Goal: Task Accomplishment & Management: Use online tool/utility

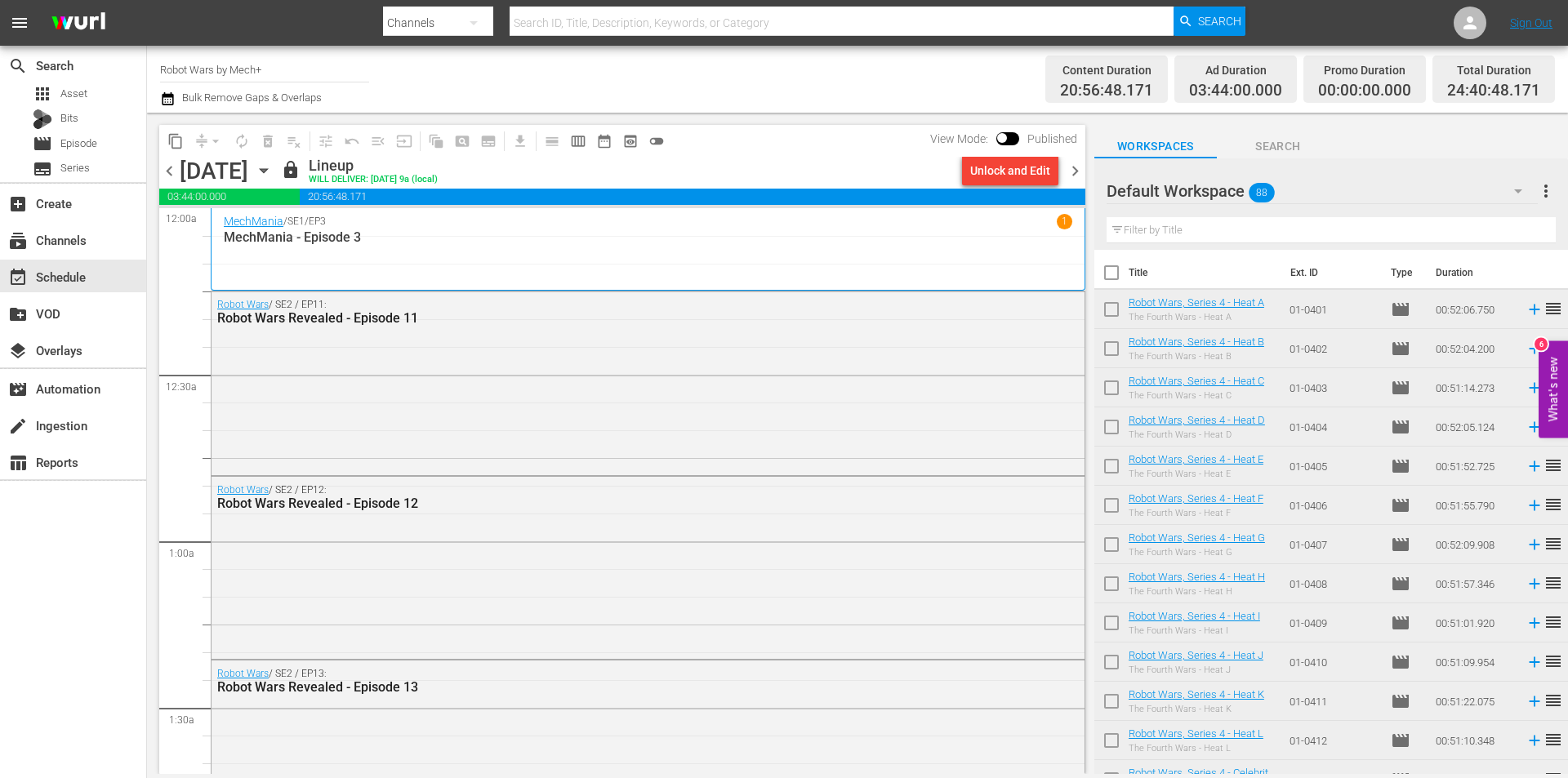
click at [1073, 173] on span "chevron_right" at bounding box center [1075, 170] width 20 height 20
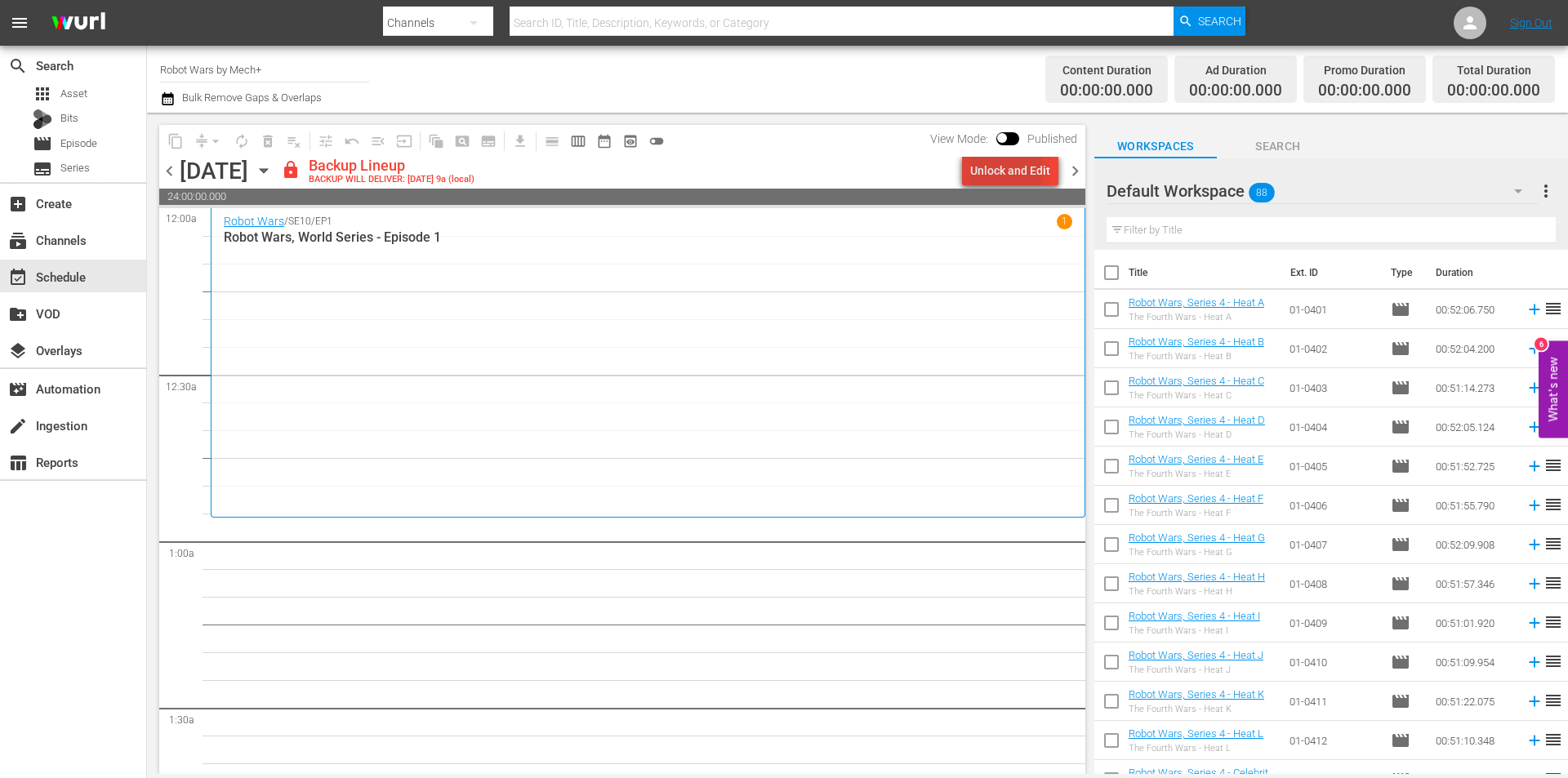
click at [989, 169] on div "Unlock and Edit" at bounding box center [1010, 170] width 80 height 30
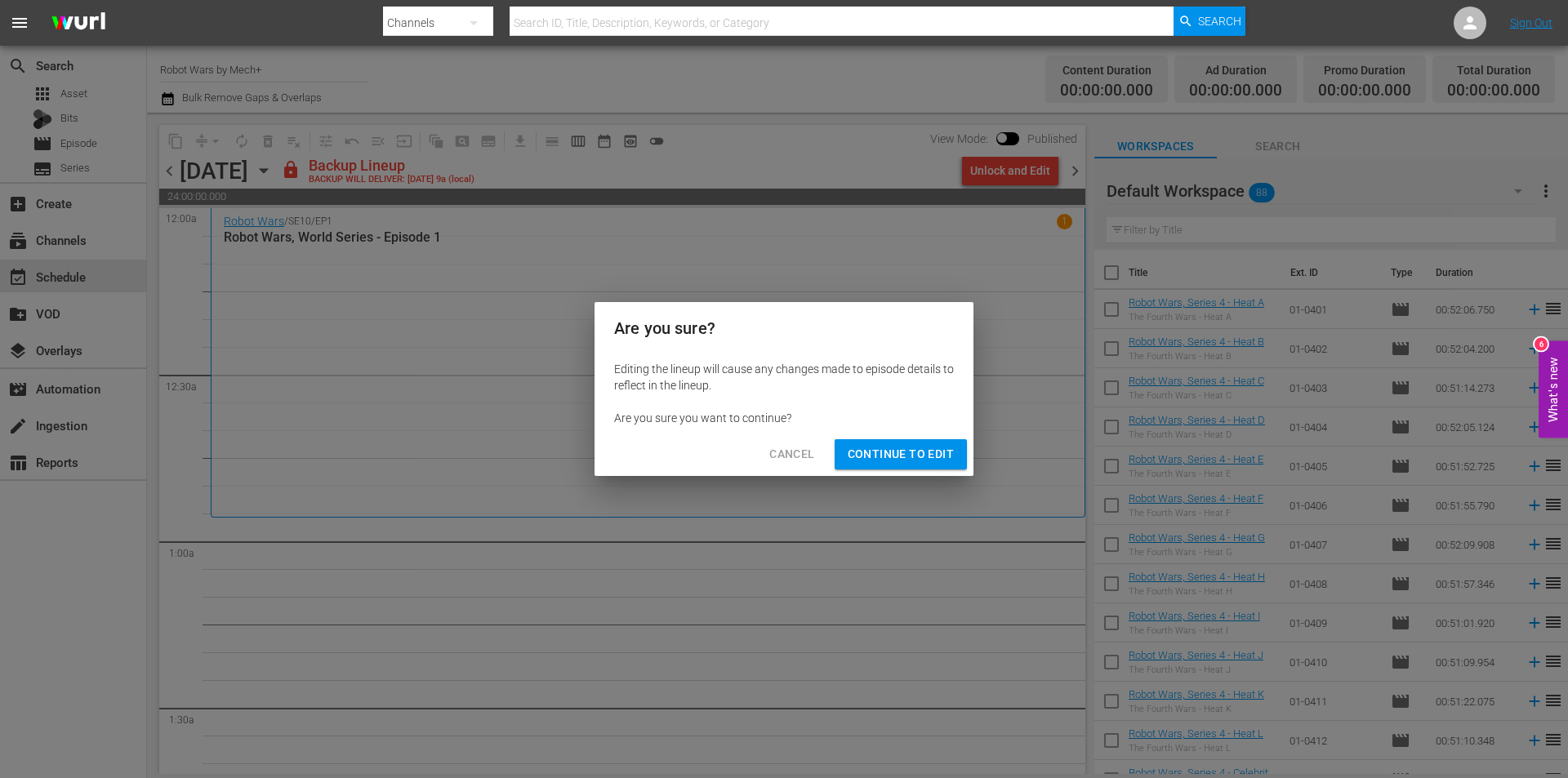
click at [923, 455] on span "Continue to Edit" at bounding box center [900, 453] width 107 height 20
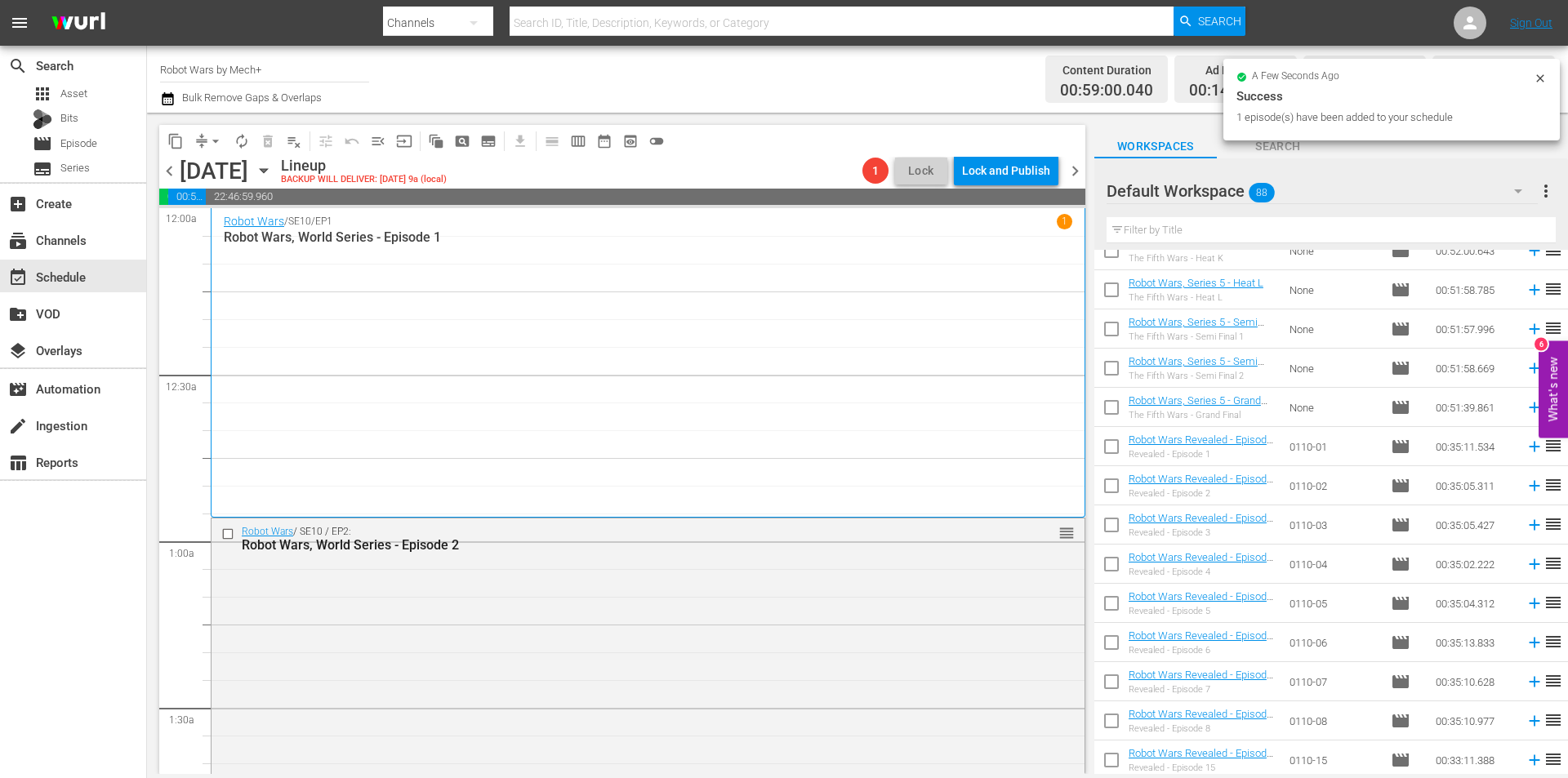
scroll to position [1905, 0]
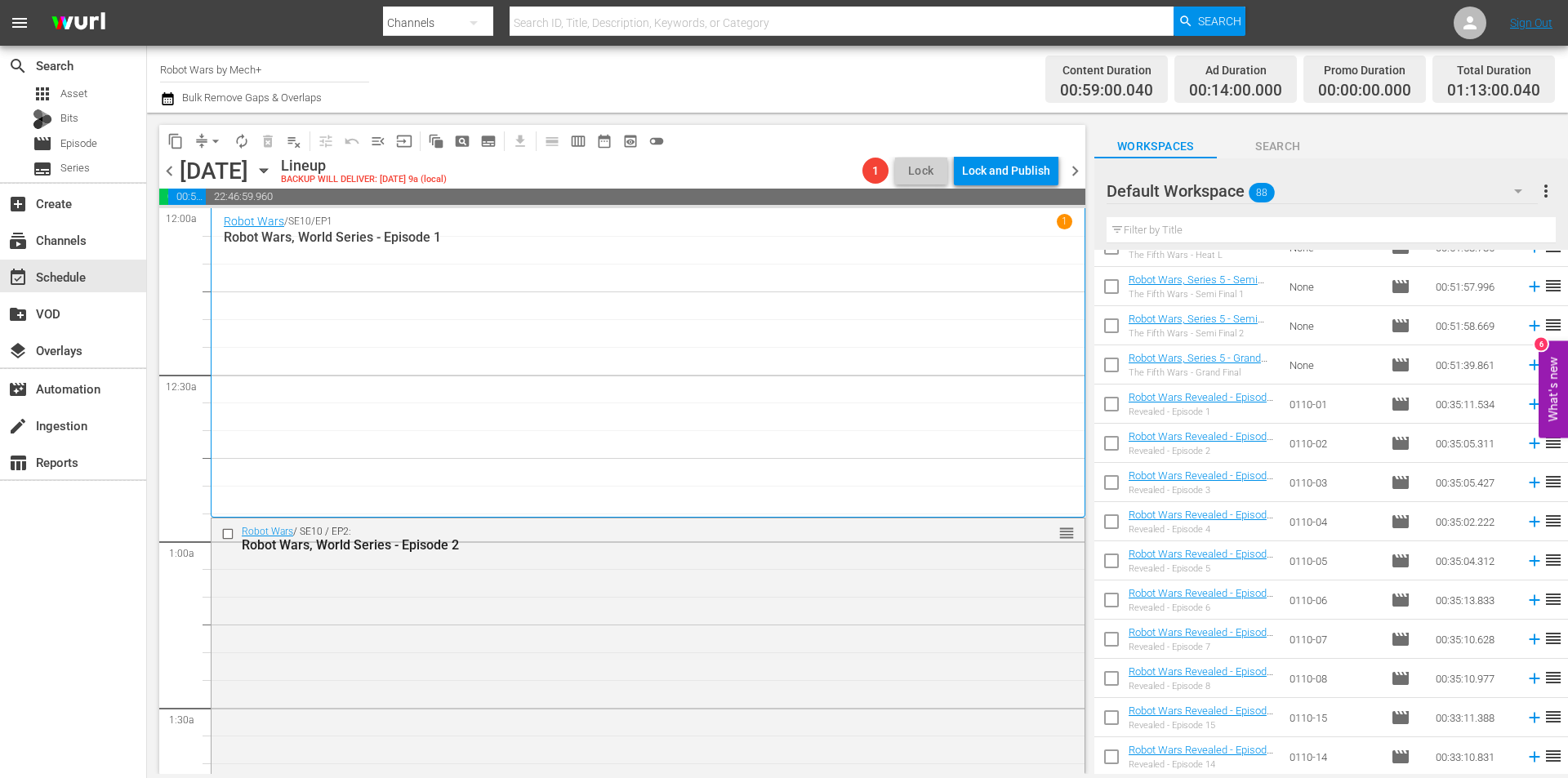
click at [1119, 567] on input "checkbox" at bounding box center [1112, 565] width 35 height 35
checkbox input "true"
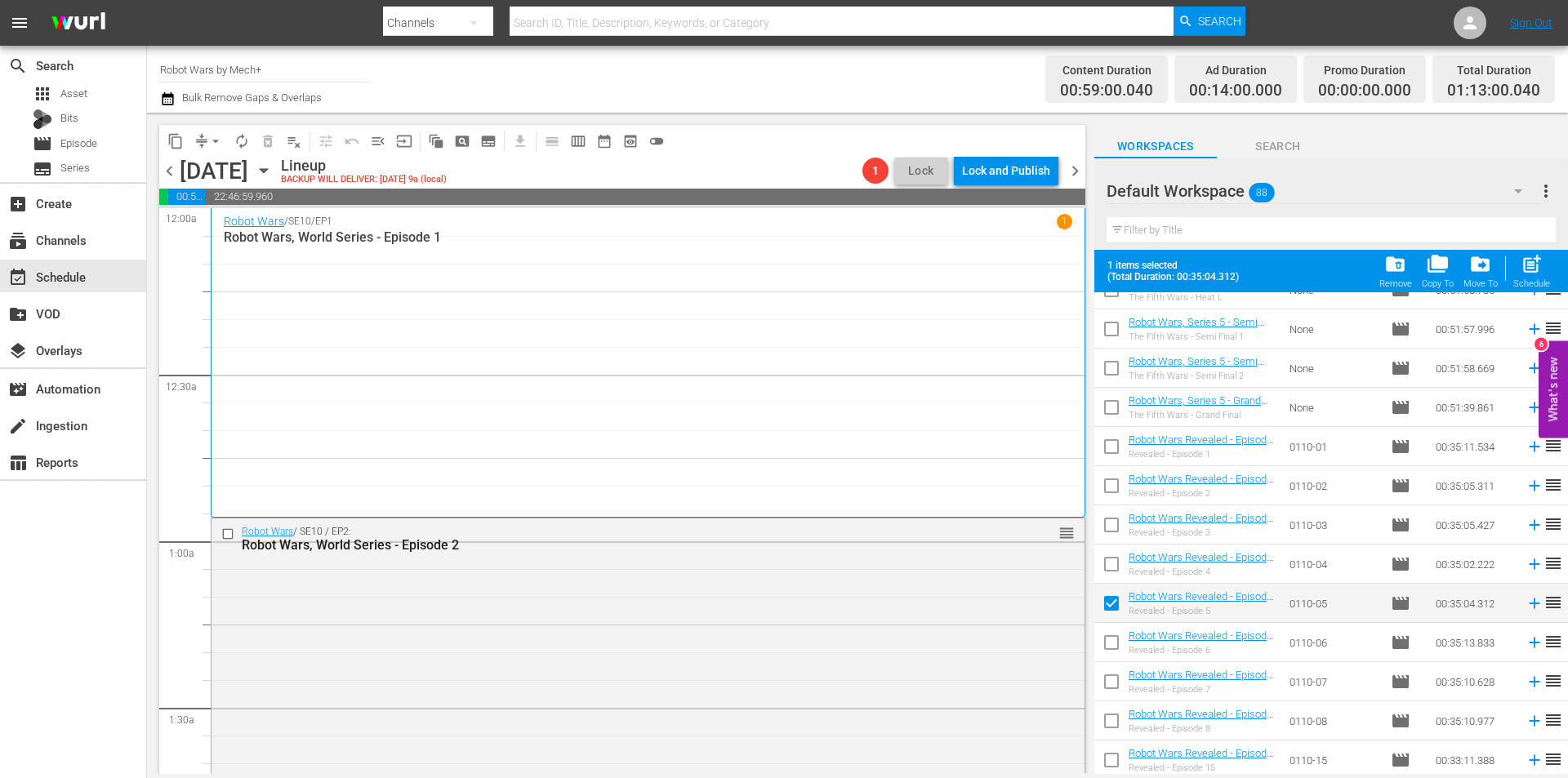
click at [1119, 567] on input "checkbox" at bounding box center [1112, 568] width 35 height 35
checkbox input "true"
click at [1111, 524] on input "checkbox" at bounding box center [1112, 528] width 35 height 35
checkbox input "true"
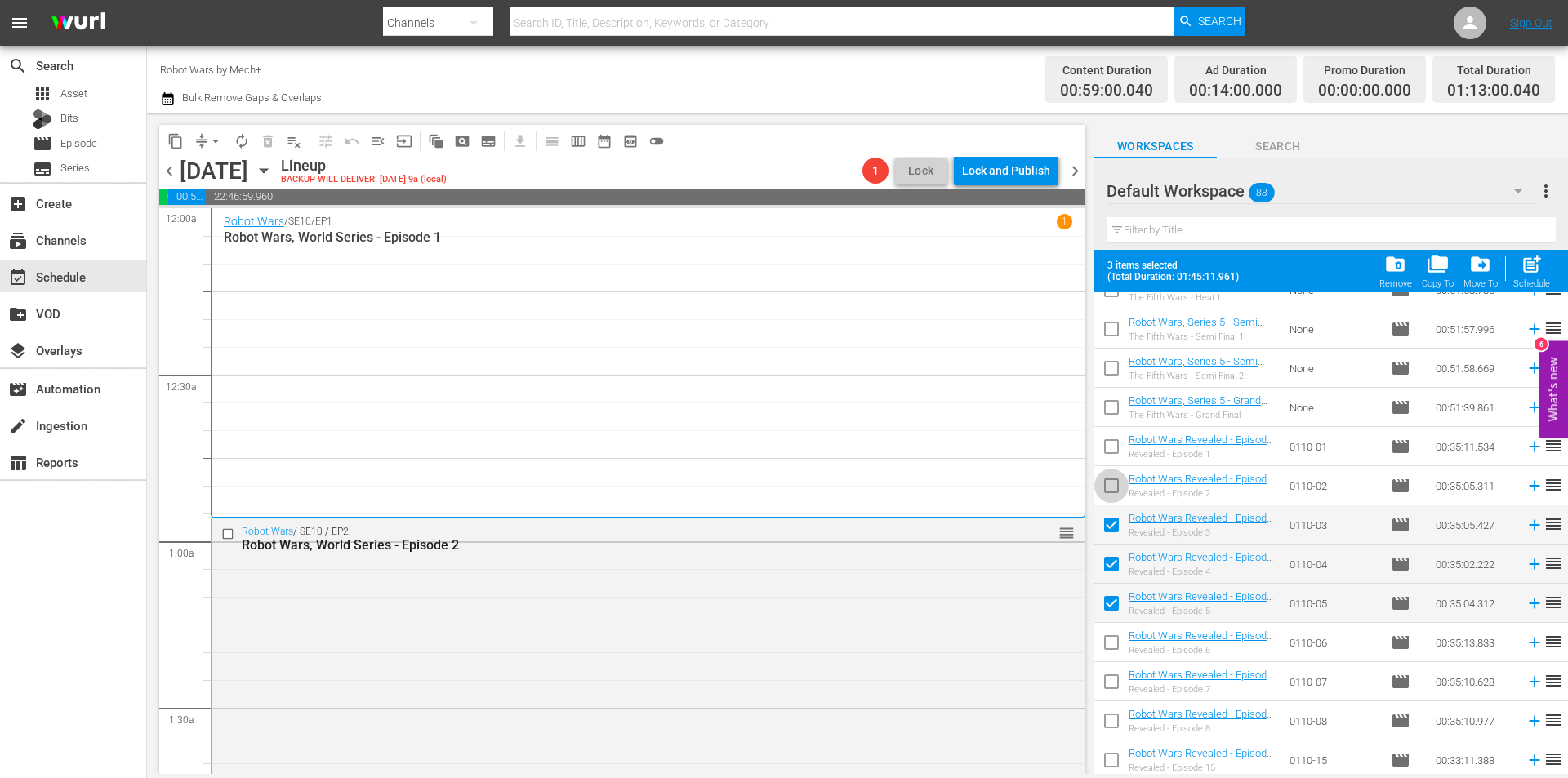
click at [1108, 495] on input "checkbox" at bounding box center [1112, 489] width 35 height 35
checkbox input "true"
click at [1107, 452] on input "checkbox" at bounding box center [1112, 450] width 35 height 35
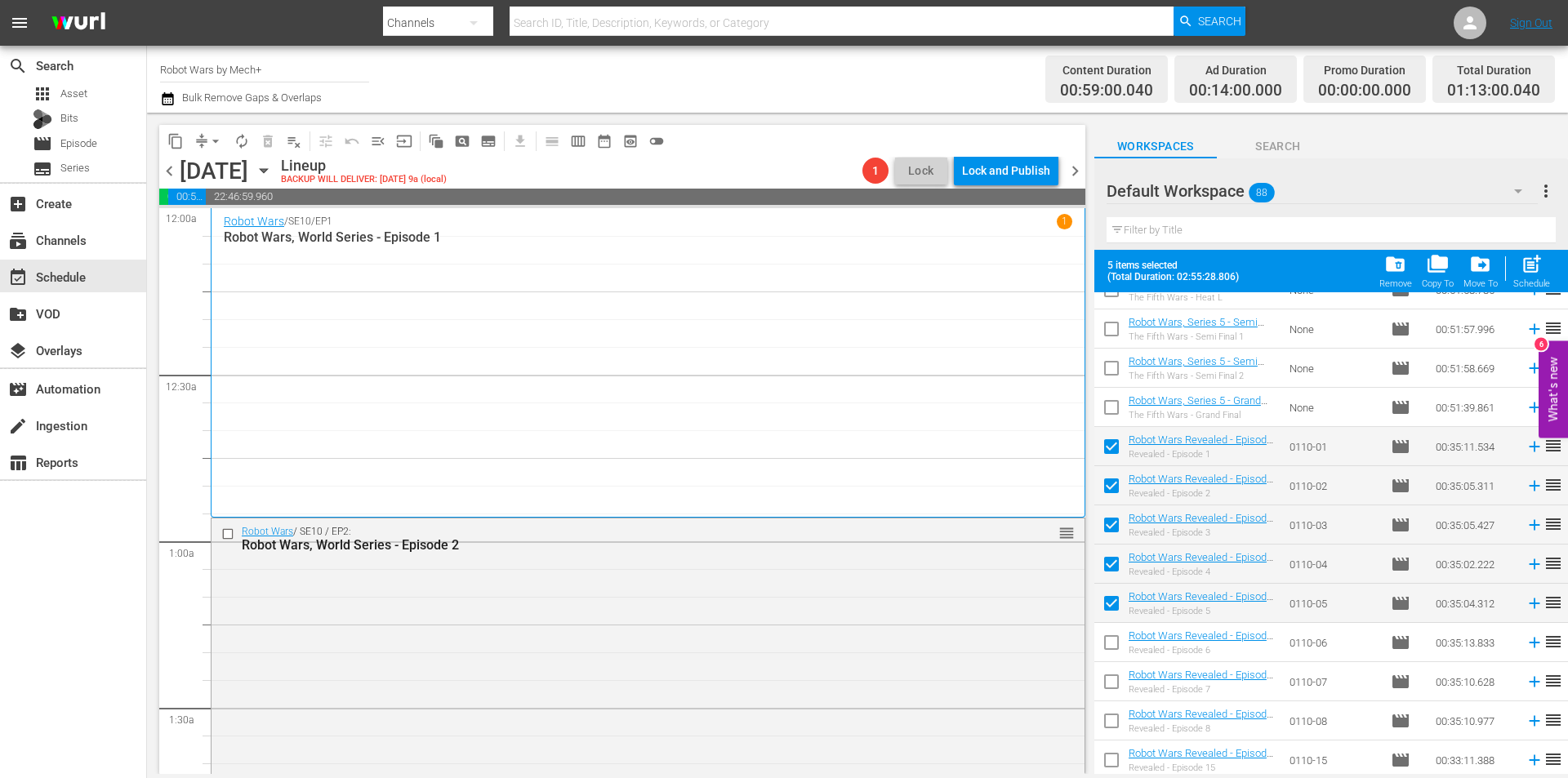
click at [1530, 273] on span "post_add" at bounding box center [1531, 264] width 22 height 22
checkbox input "false"
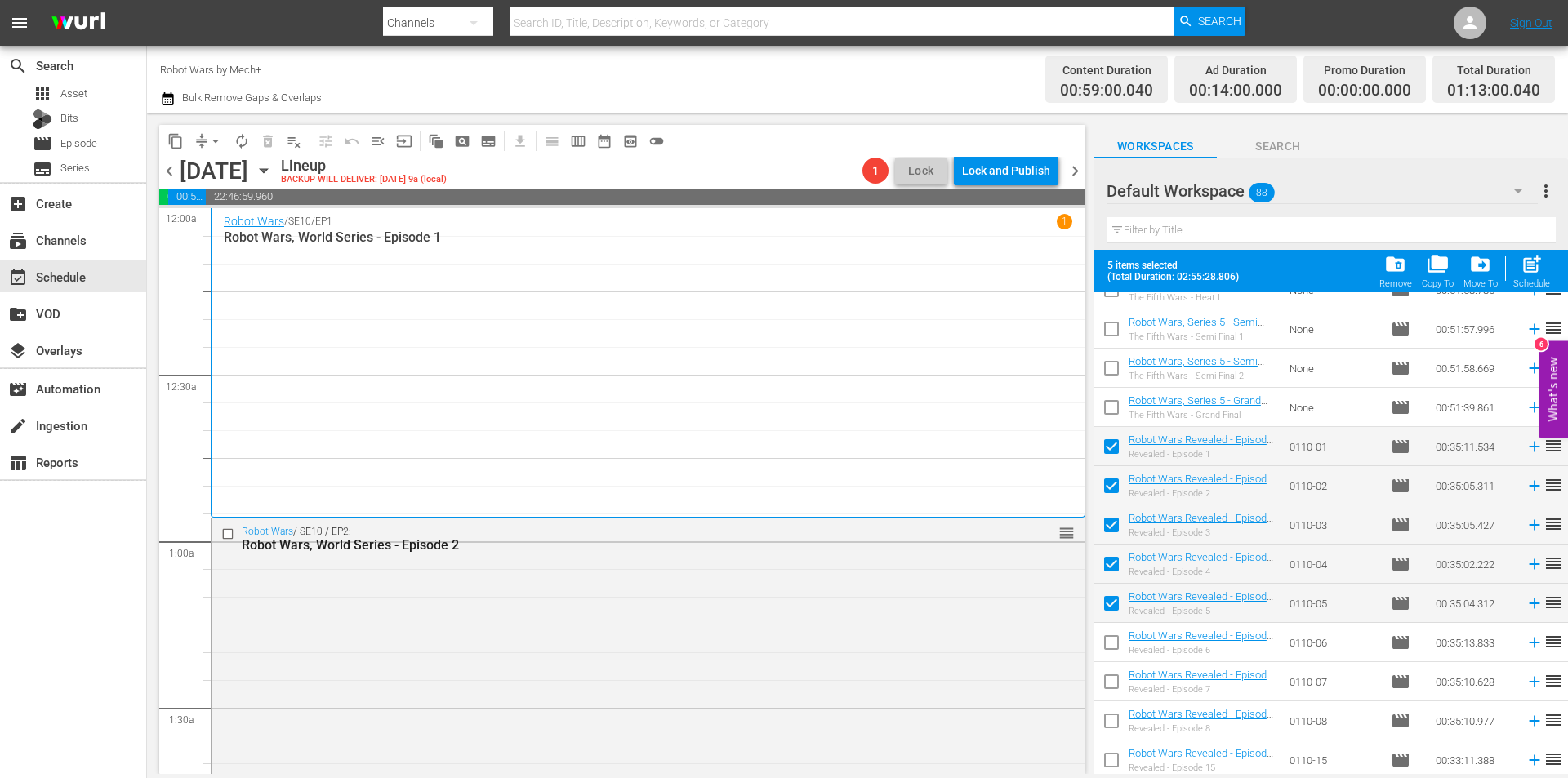
checkbox input "false"
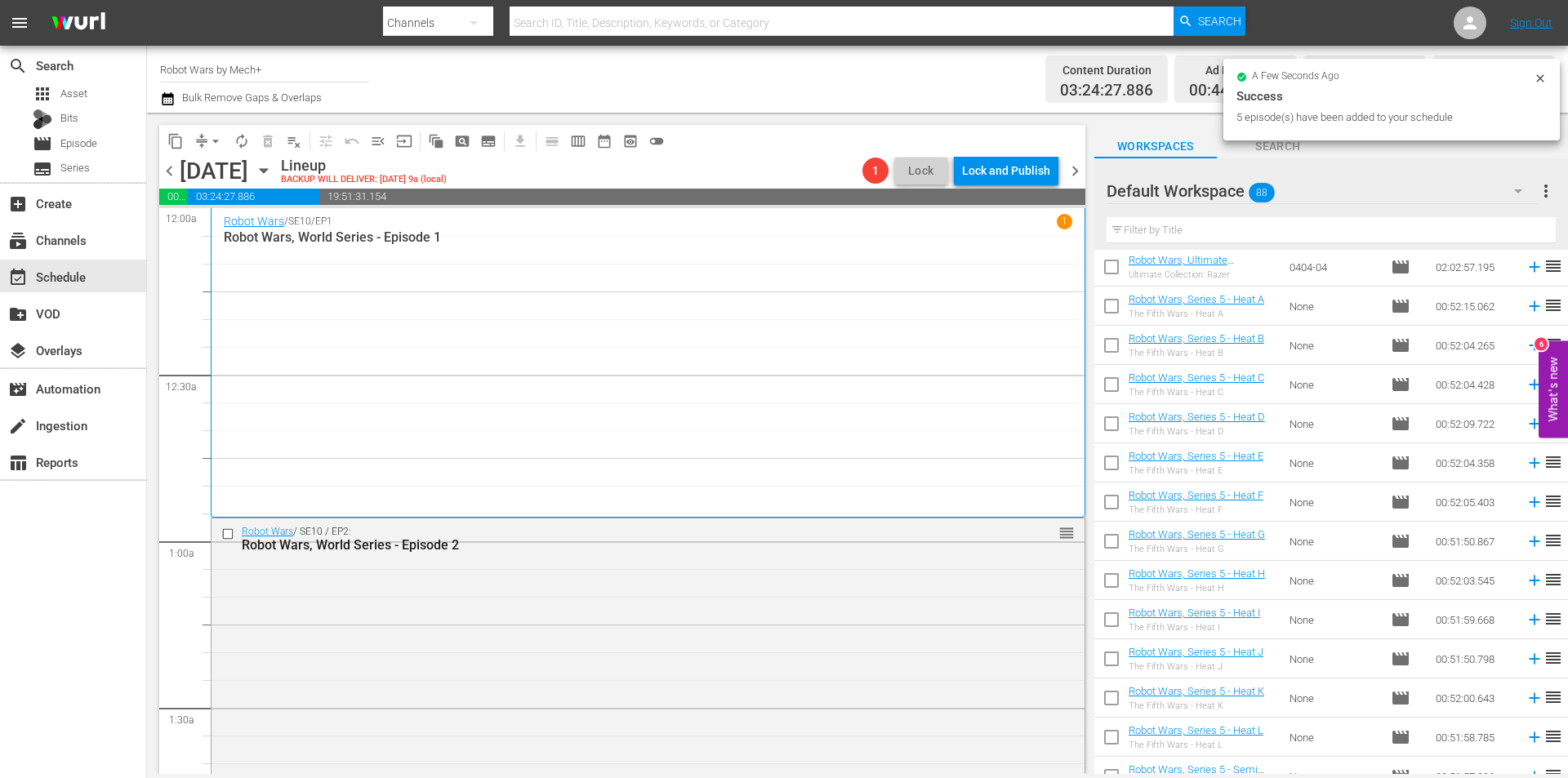
scroll to position [1006, 0]
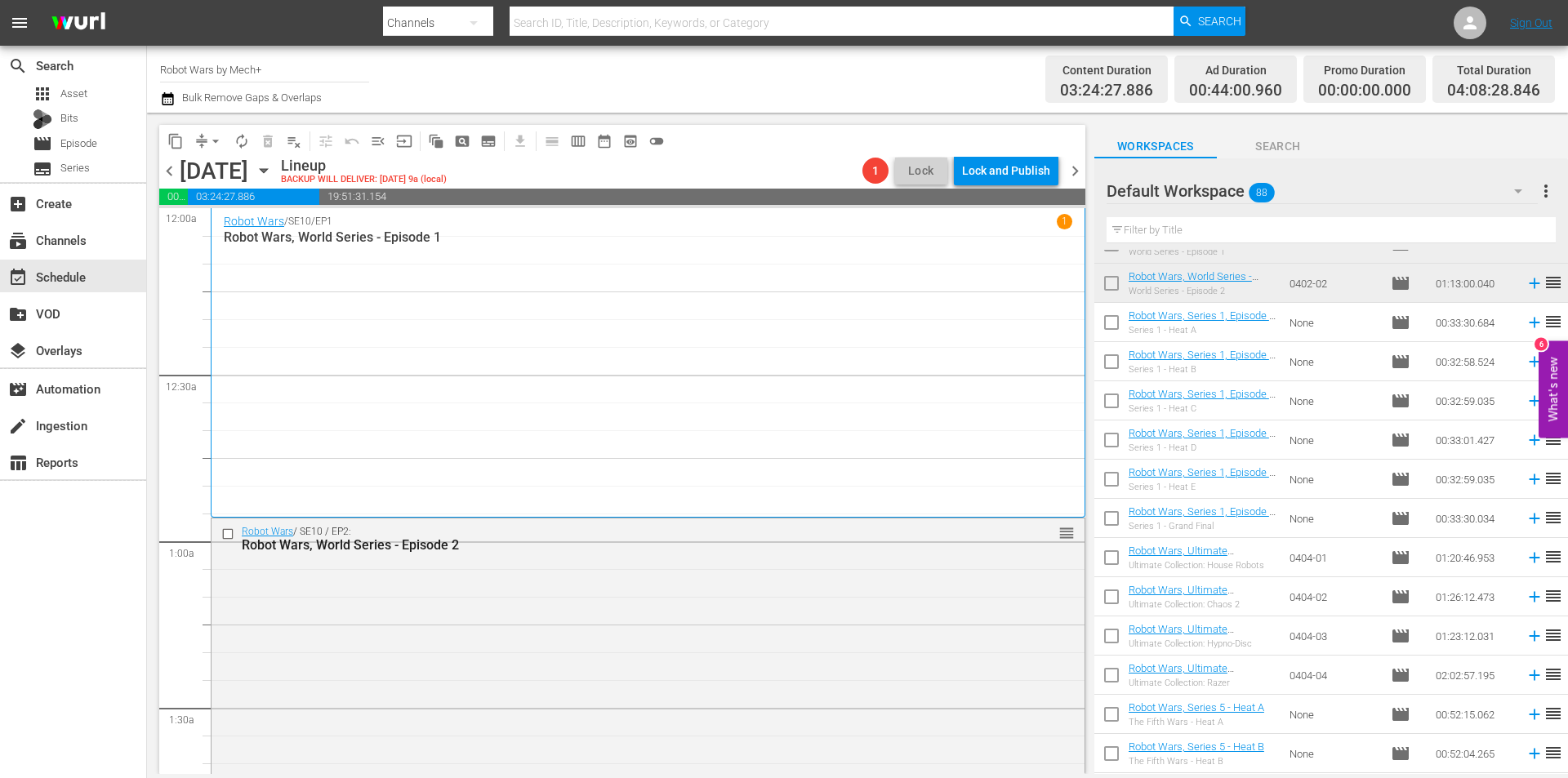
click at [1109, 682] on input "checkbox" at bounding box center [1112, 679] width 35 height 35
checkbox input "true"
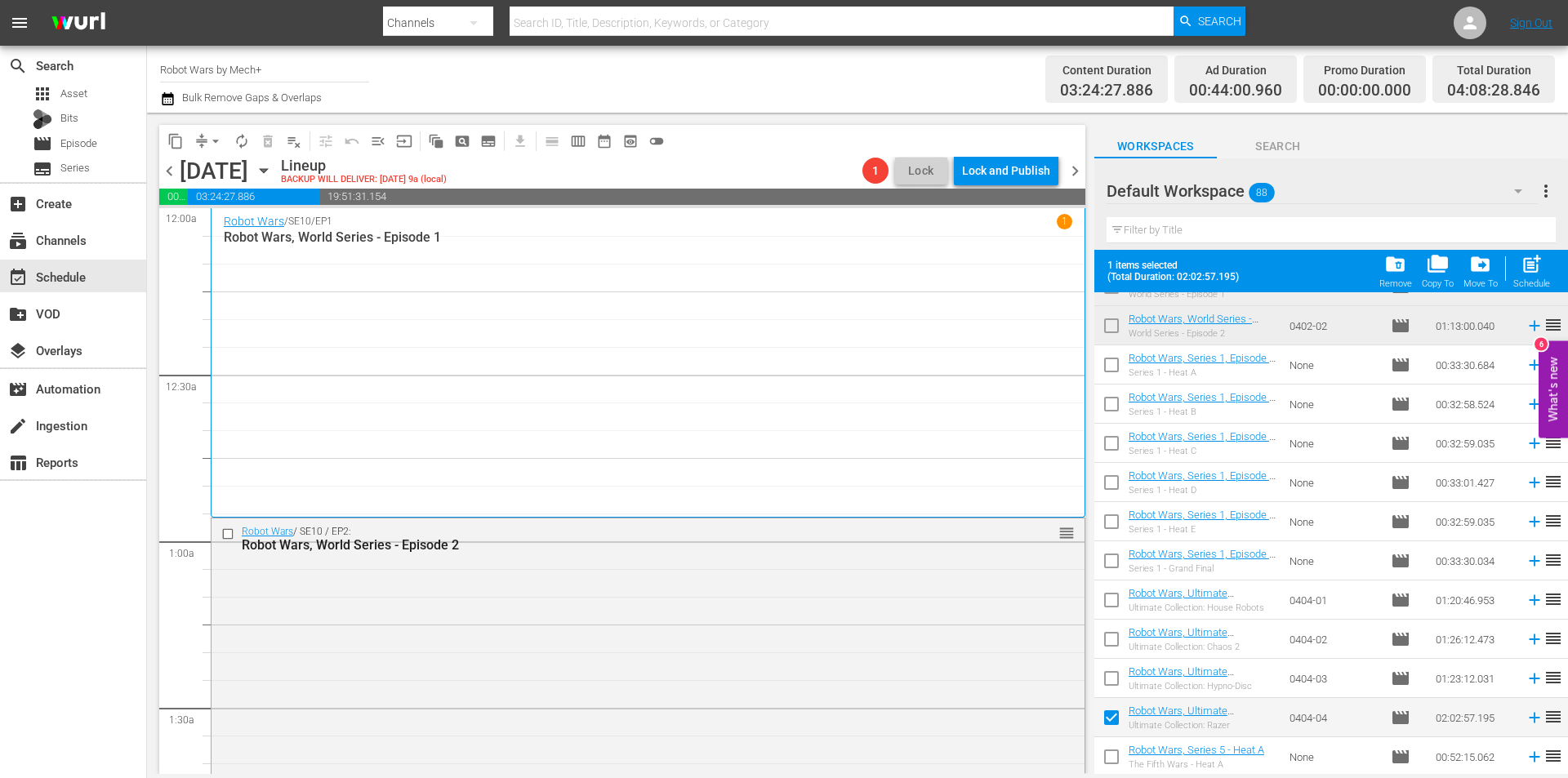
click at [1109, 682] on input "checkbox" at bounding box center [1112, 682] width 35 height 35
click at [1531, 274] on span "post_add" at bounding box center [1531, 264] width 22 height 22
checkbox input "false"
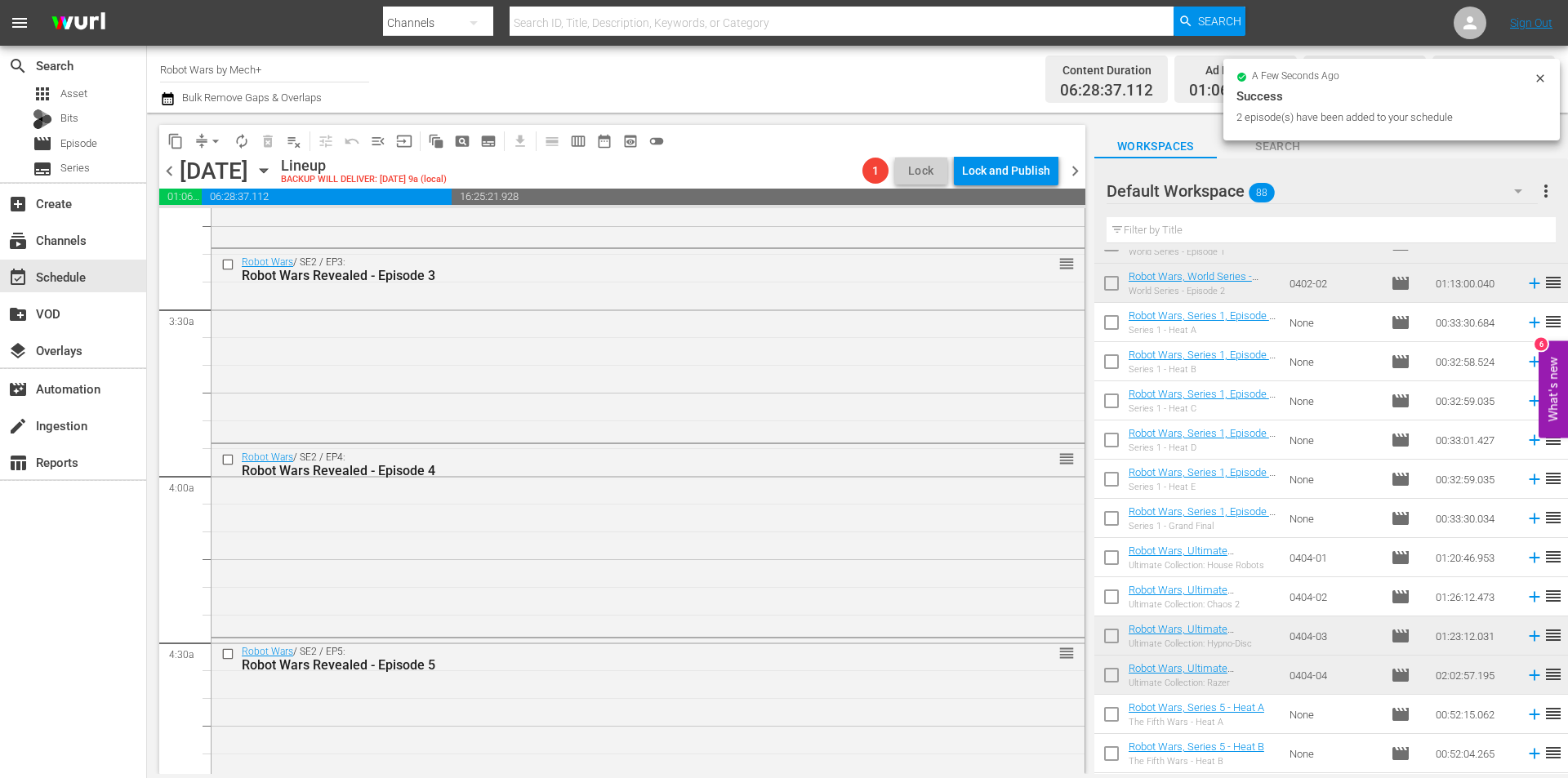
scroll to position [1878, 0]
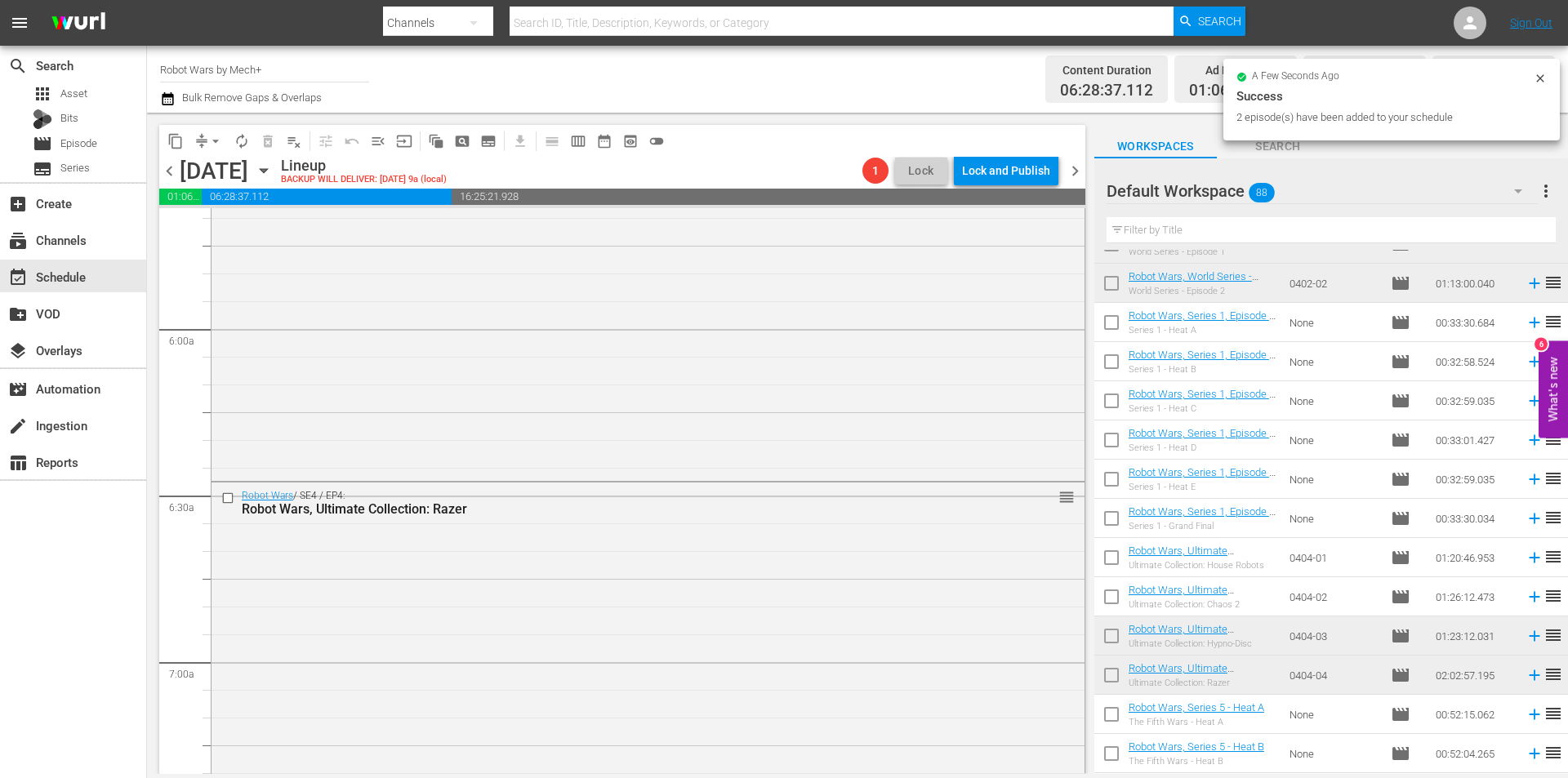
click at [174, 168] on span "chevron_left" at bounding box center [169, 170] width 20 height 20
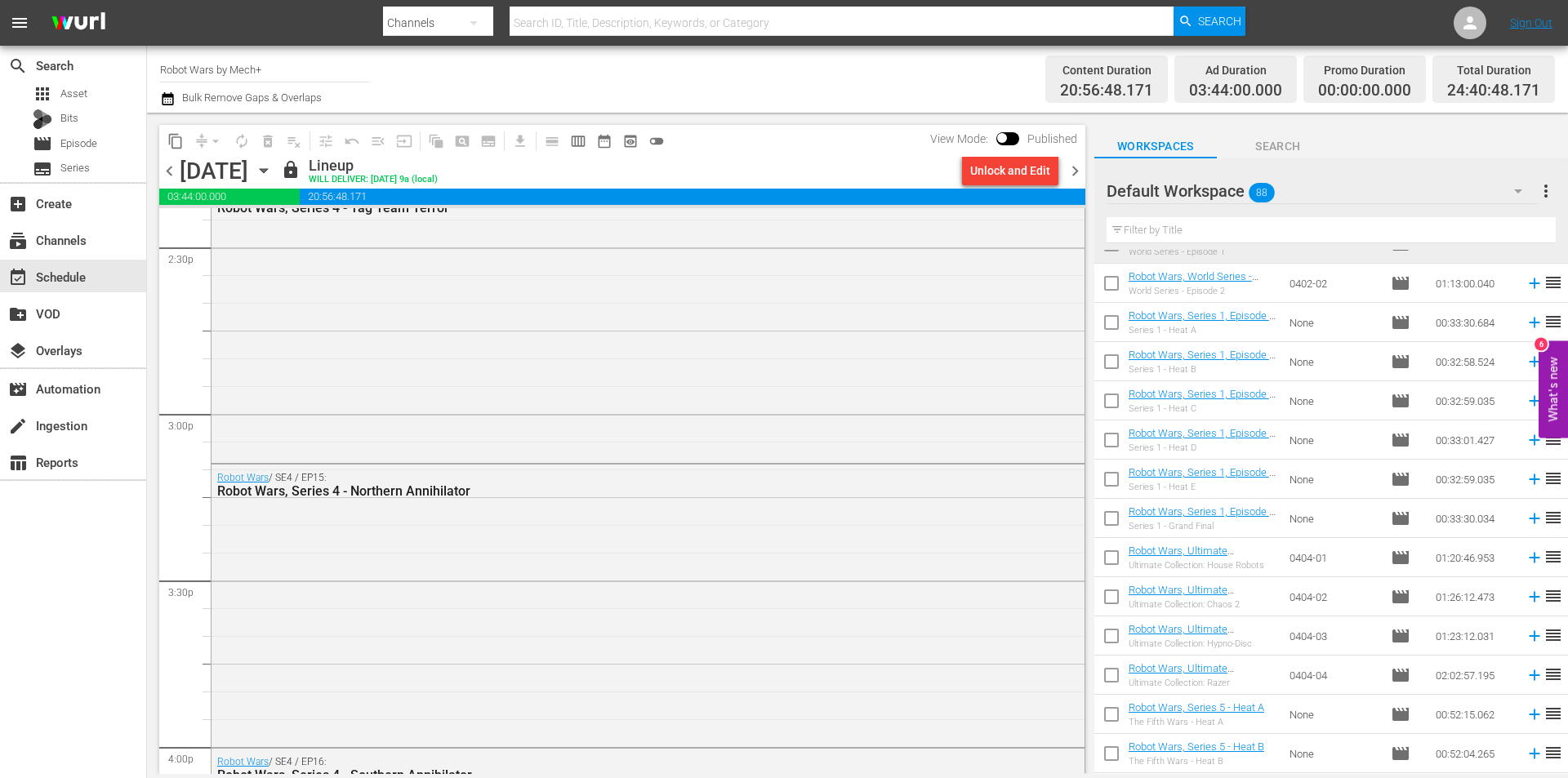
scroll to position [4805, 0]
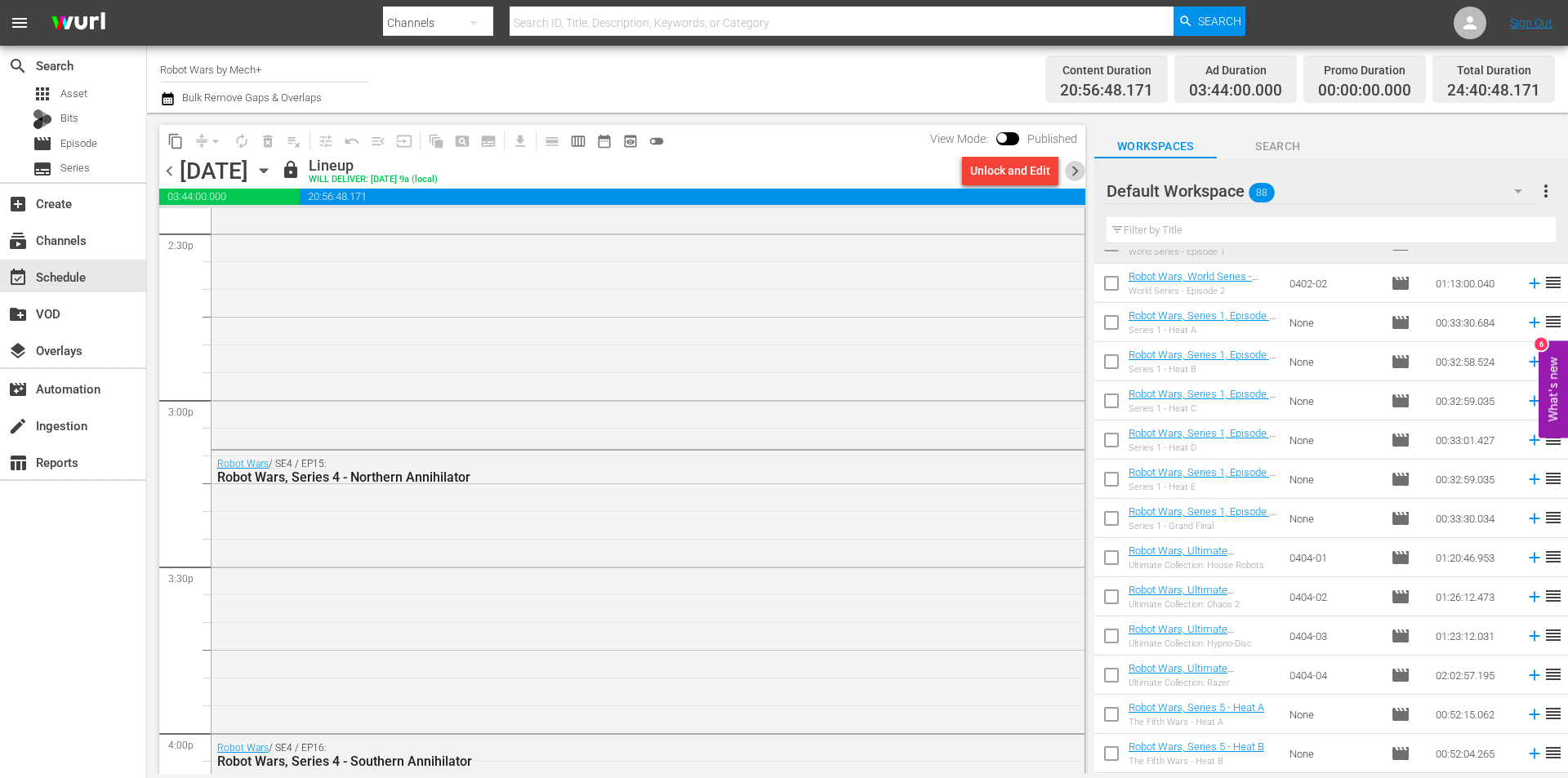
click at [1074, 169] on span "chevron_right" at bounding box center [1075, 170] width 20 height 20
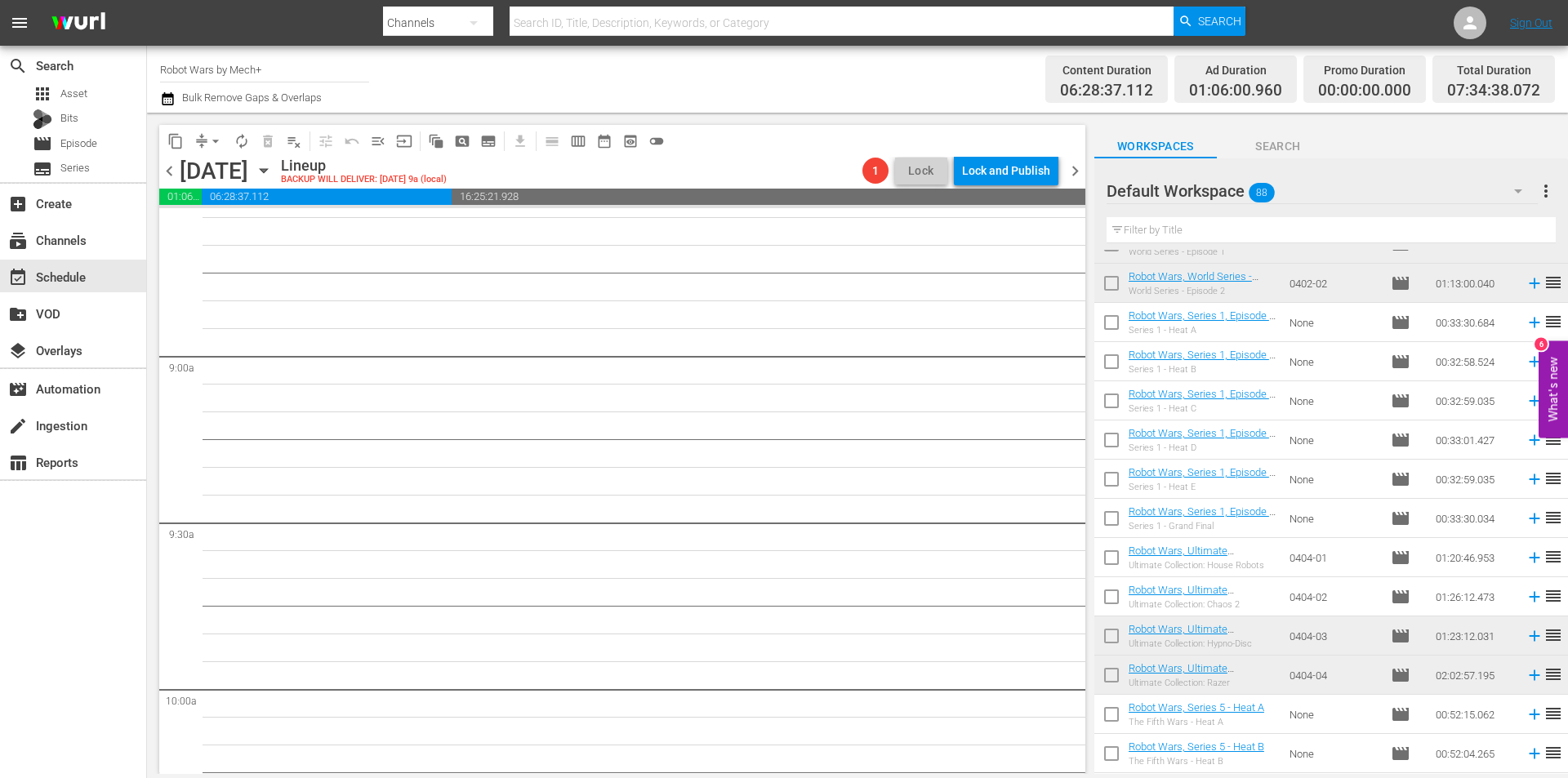
scroll to position [2361, 0]
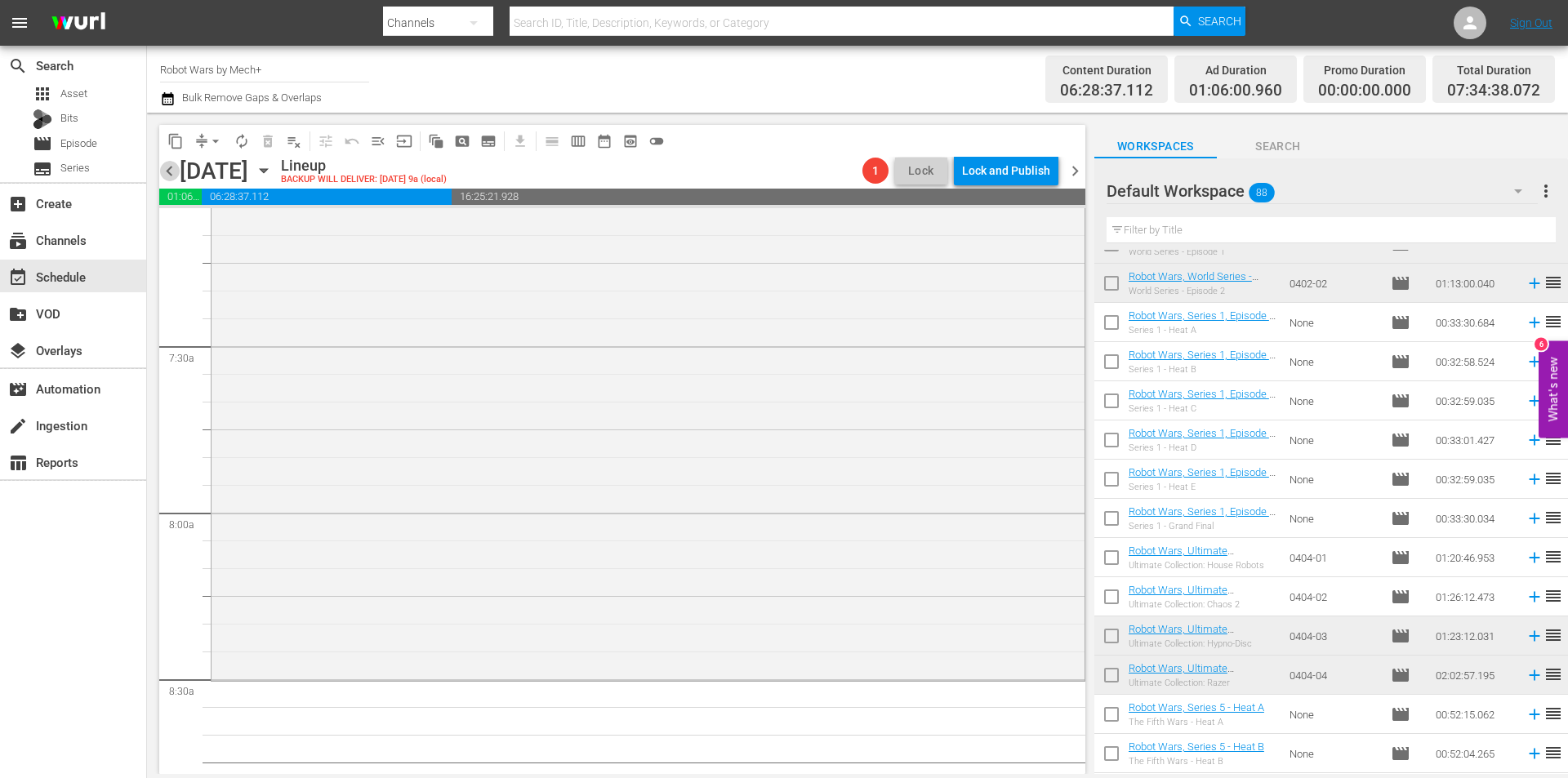
click at [171, 177] on span "chevron_left" at bounding box center [169, 170] width 20 height 20
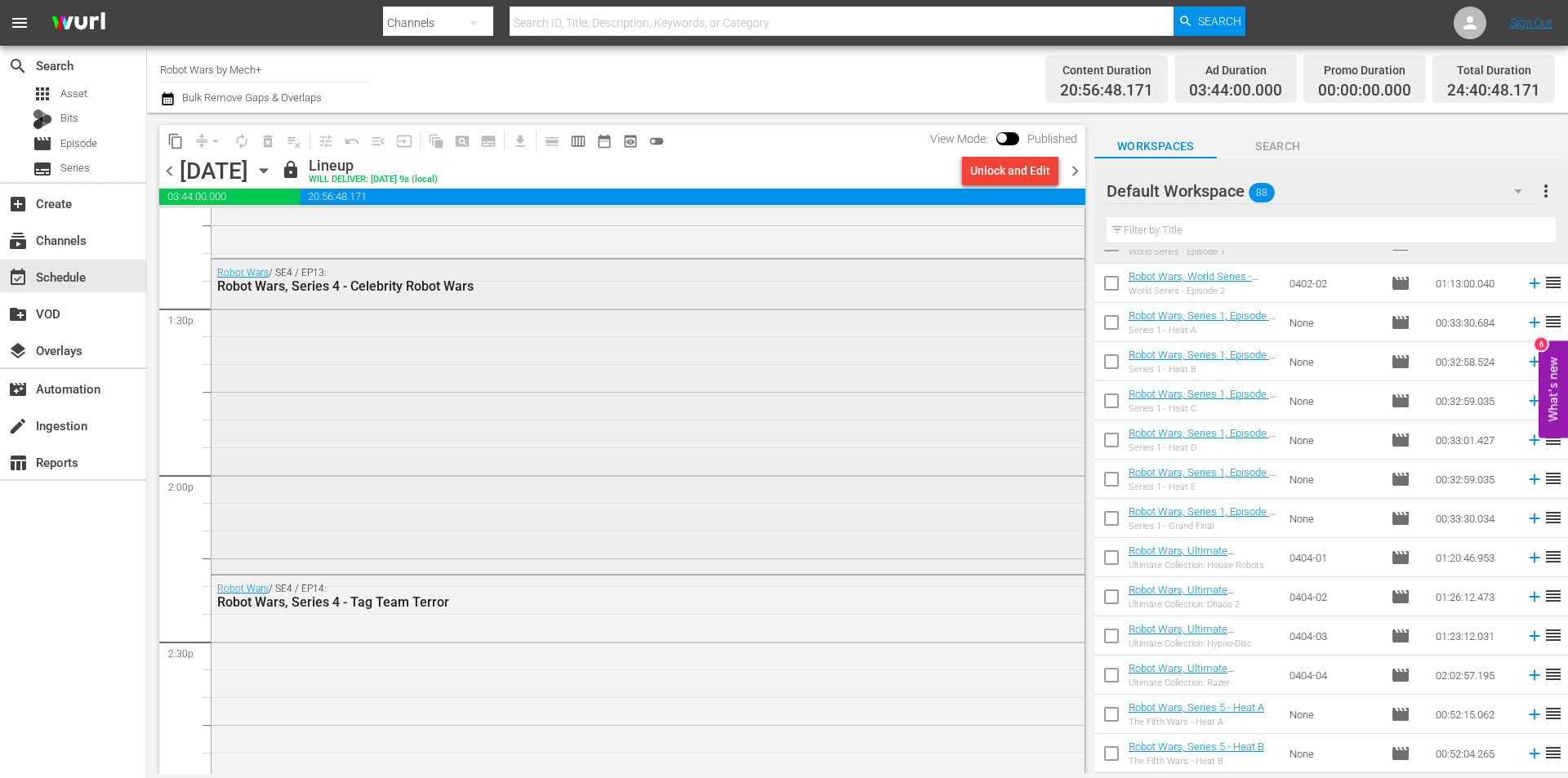
scroll to position [4400, 0]
click at [1074, 160] on span "chevron_right" at bounding box center [1075, 170] width 20 height 20
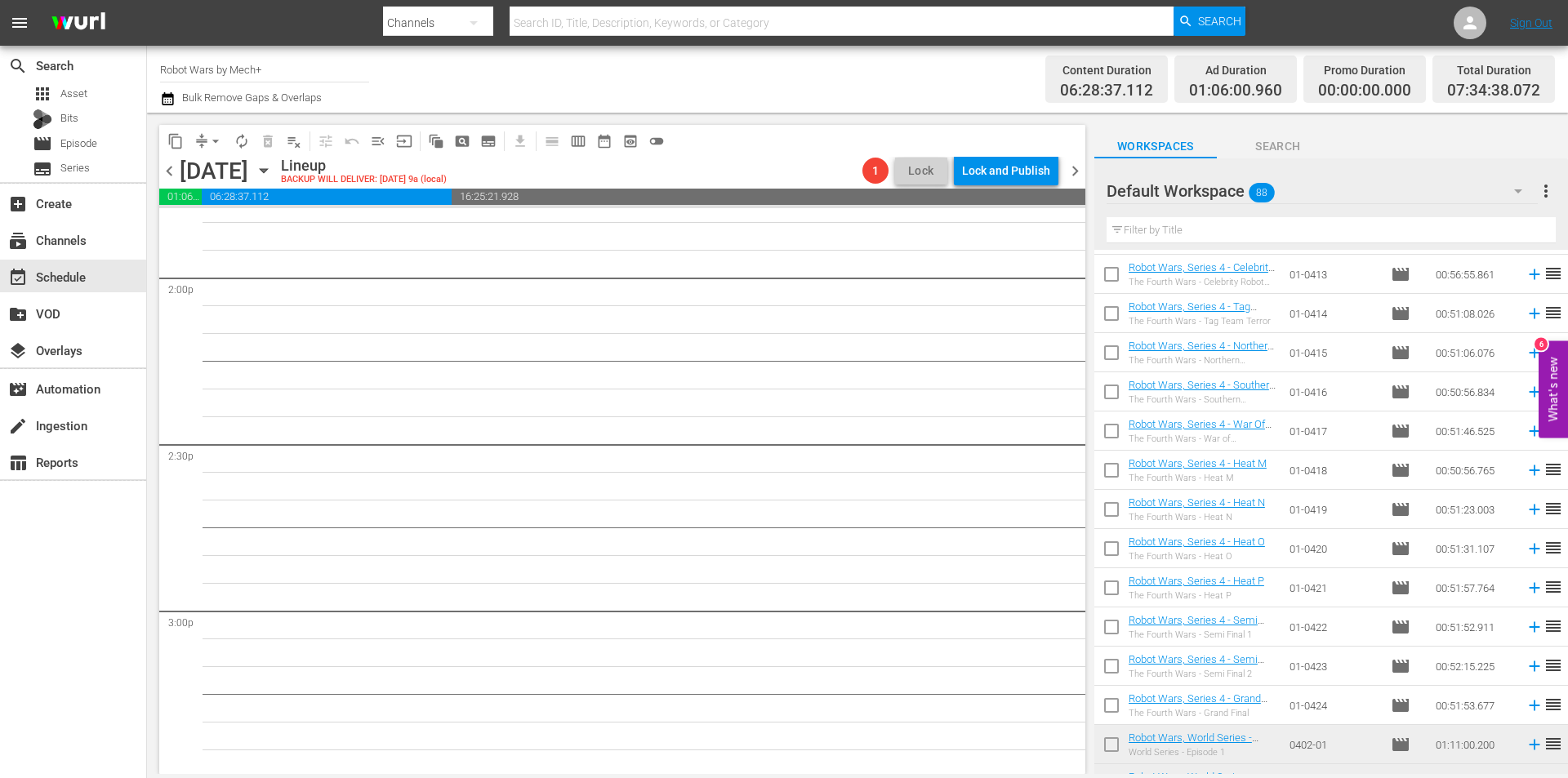
scroll to position [761, 0]
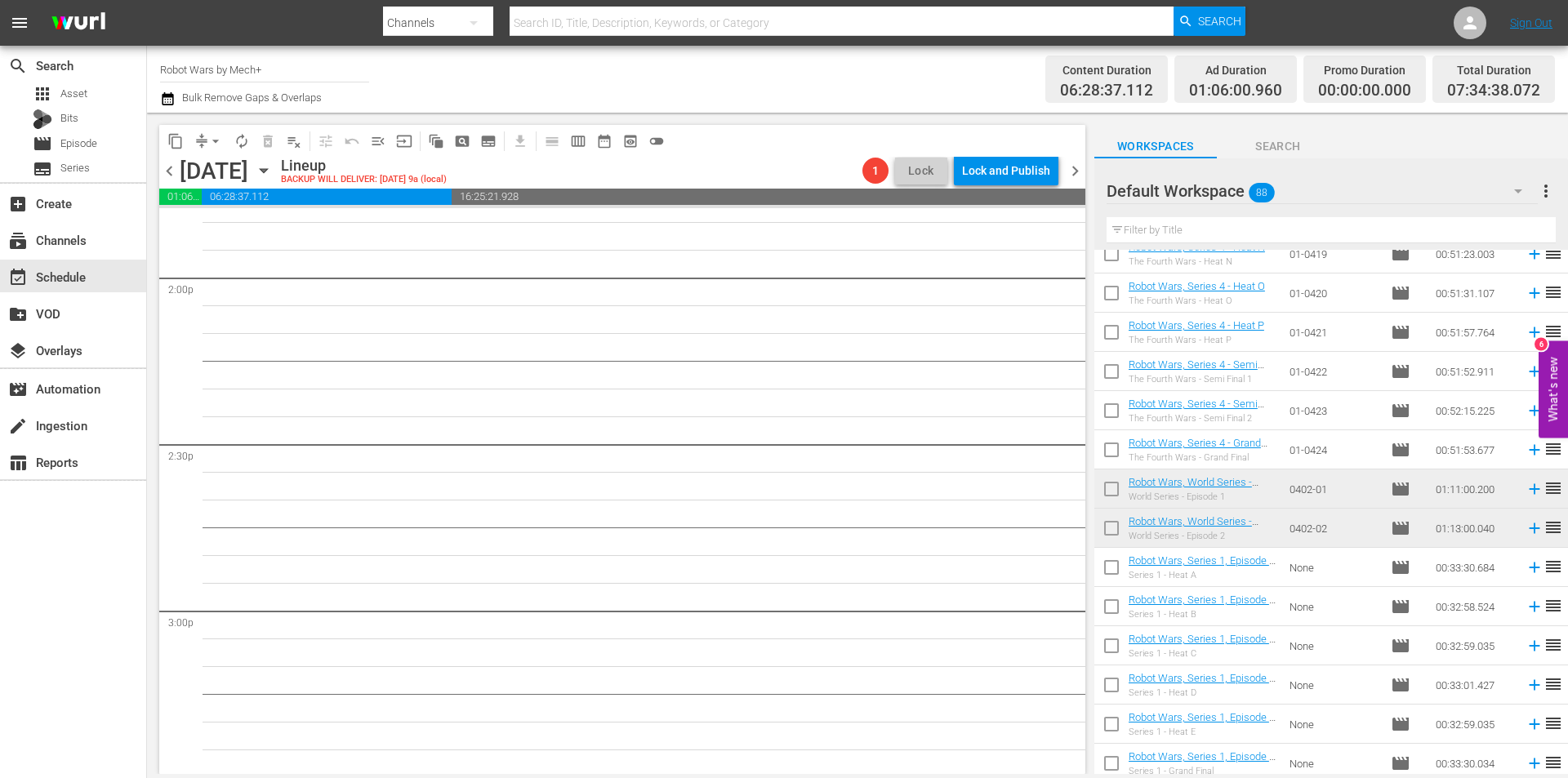
click at [1110, 448] on input "checkbox" at bounding box center [1112, 453] width 35 height 35
checkbox input "true"
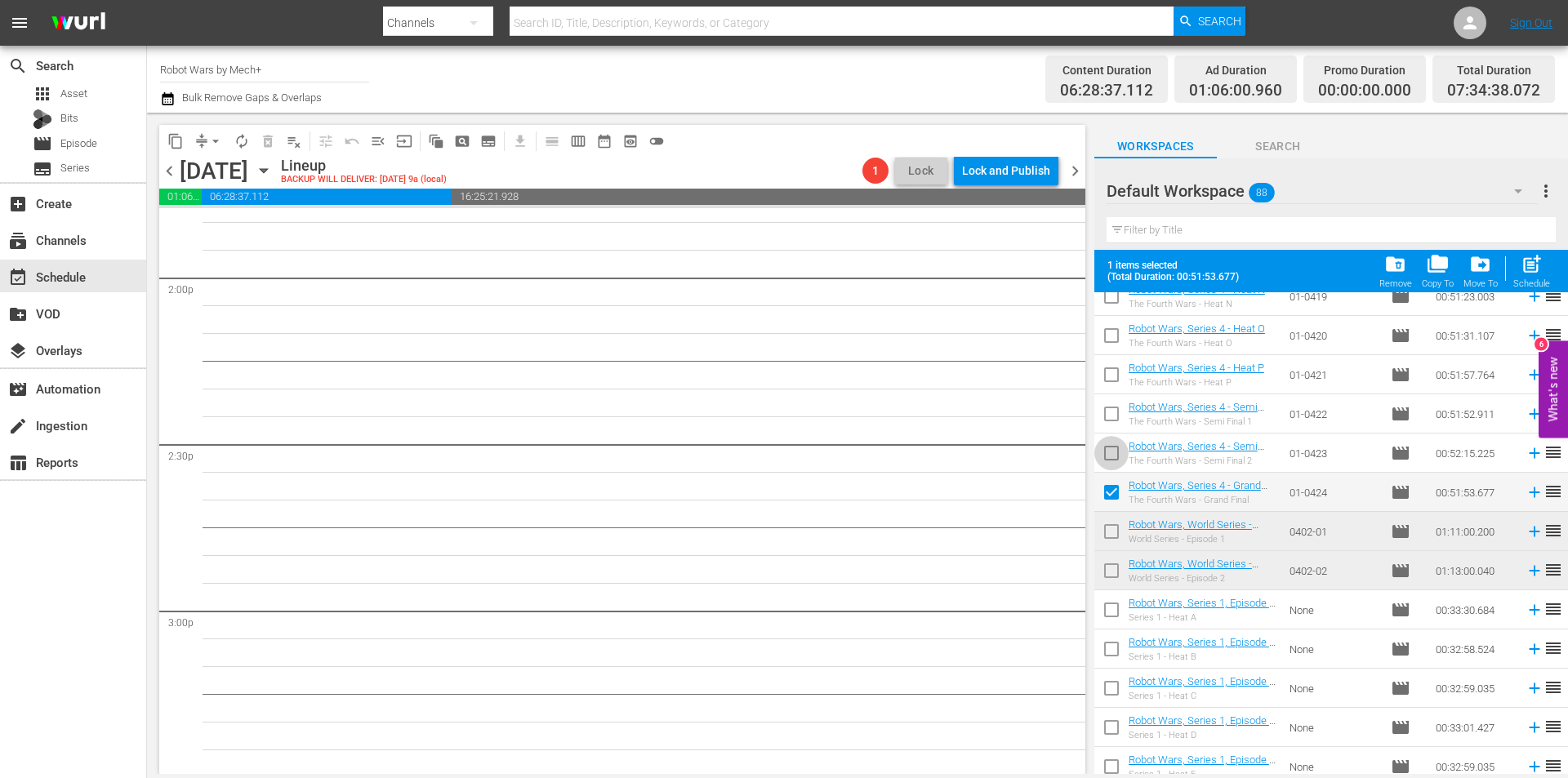
click at [1110, 448] on input "checkbox" at bounding box center [1112, 456] width 35 height 35
checkbox input "true"
click at [1110, 423] on input "checkbox" at bounding box center [1112, 418] width 35 height 35
checkbox input "true"
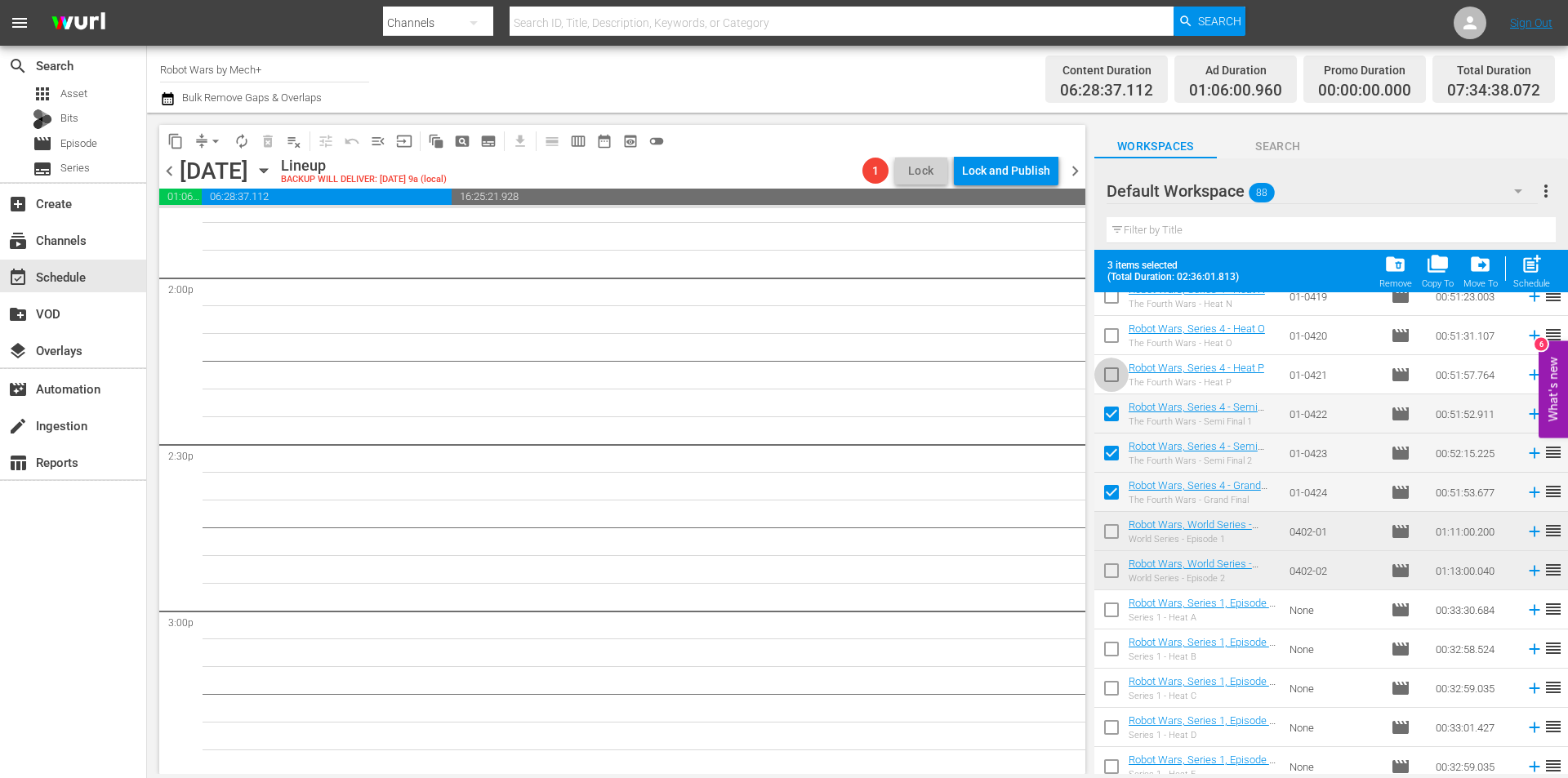
click at [1114, 376] on input "checkbox" at bounding box center [1112, 378] width 35 height 35
click at [1532, 280] on div "Schedule" at bounding box center [1531, 283] width 37 height 11
checkbox input "false"
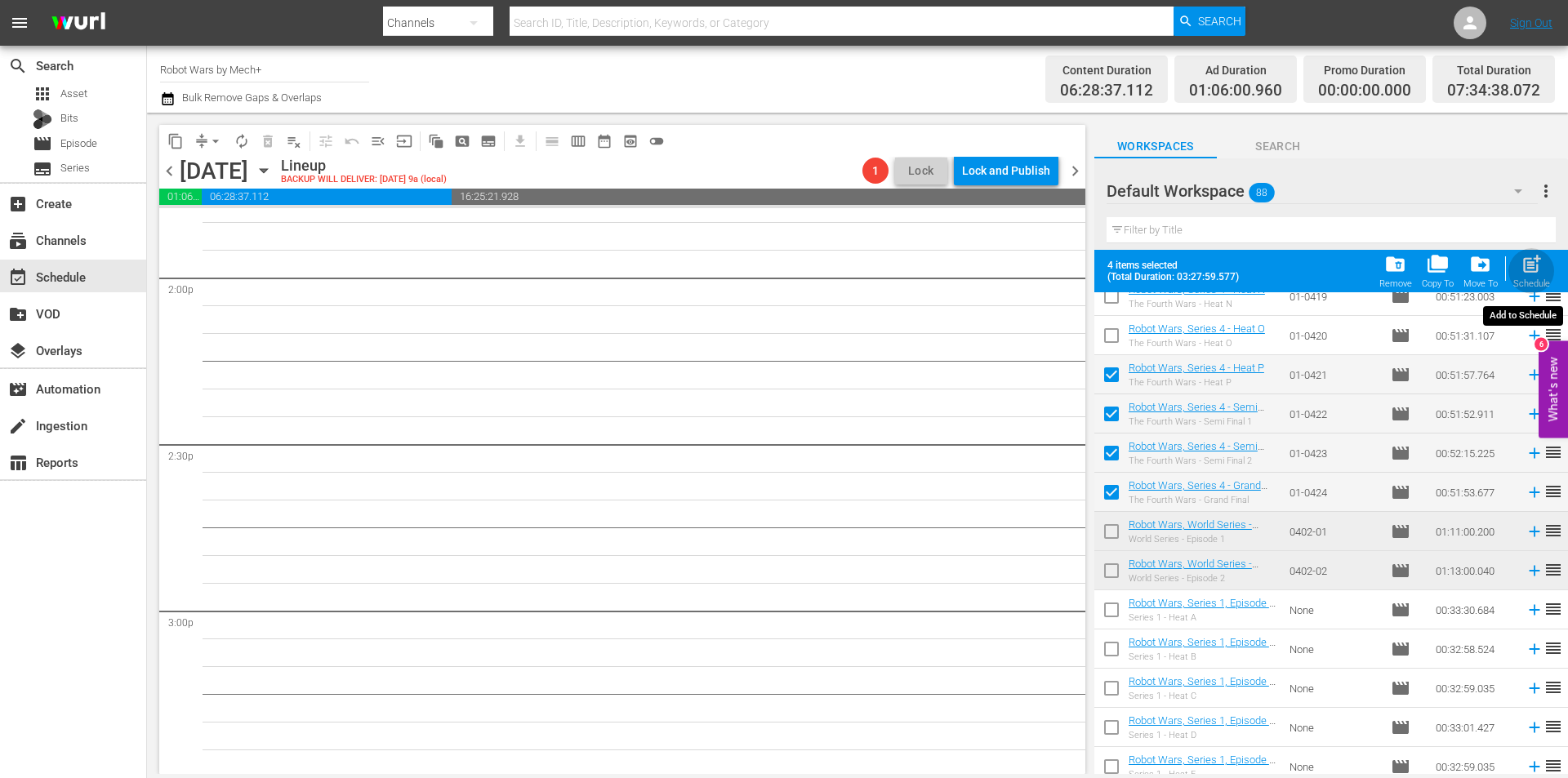
checkbox input "false"
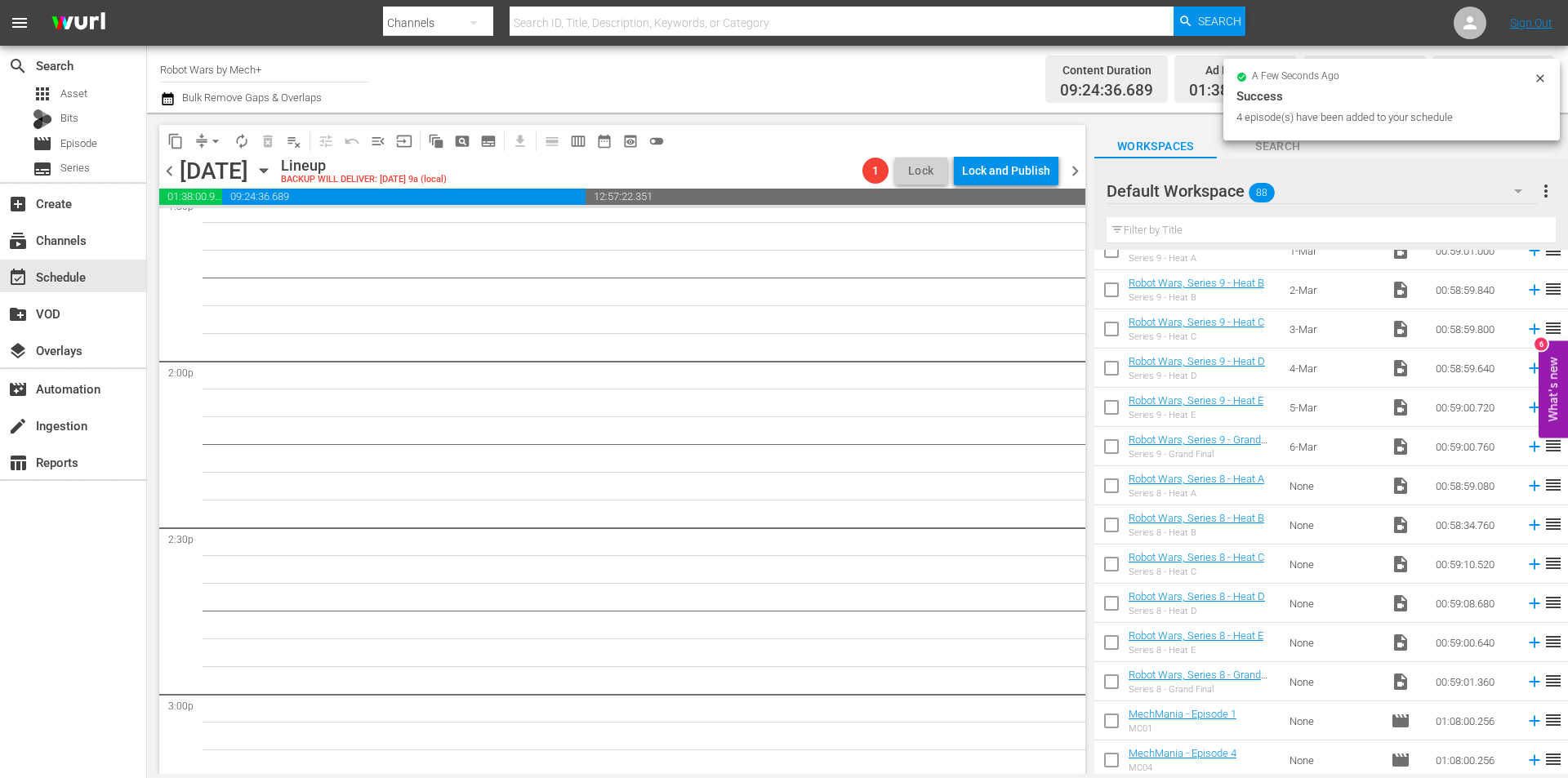
scroll to position [2884, 0]
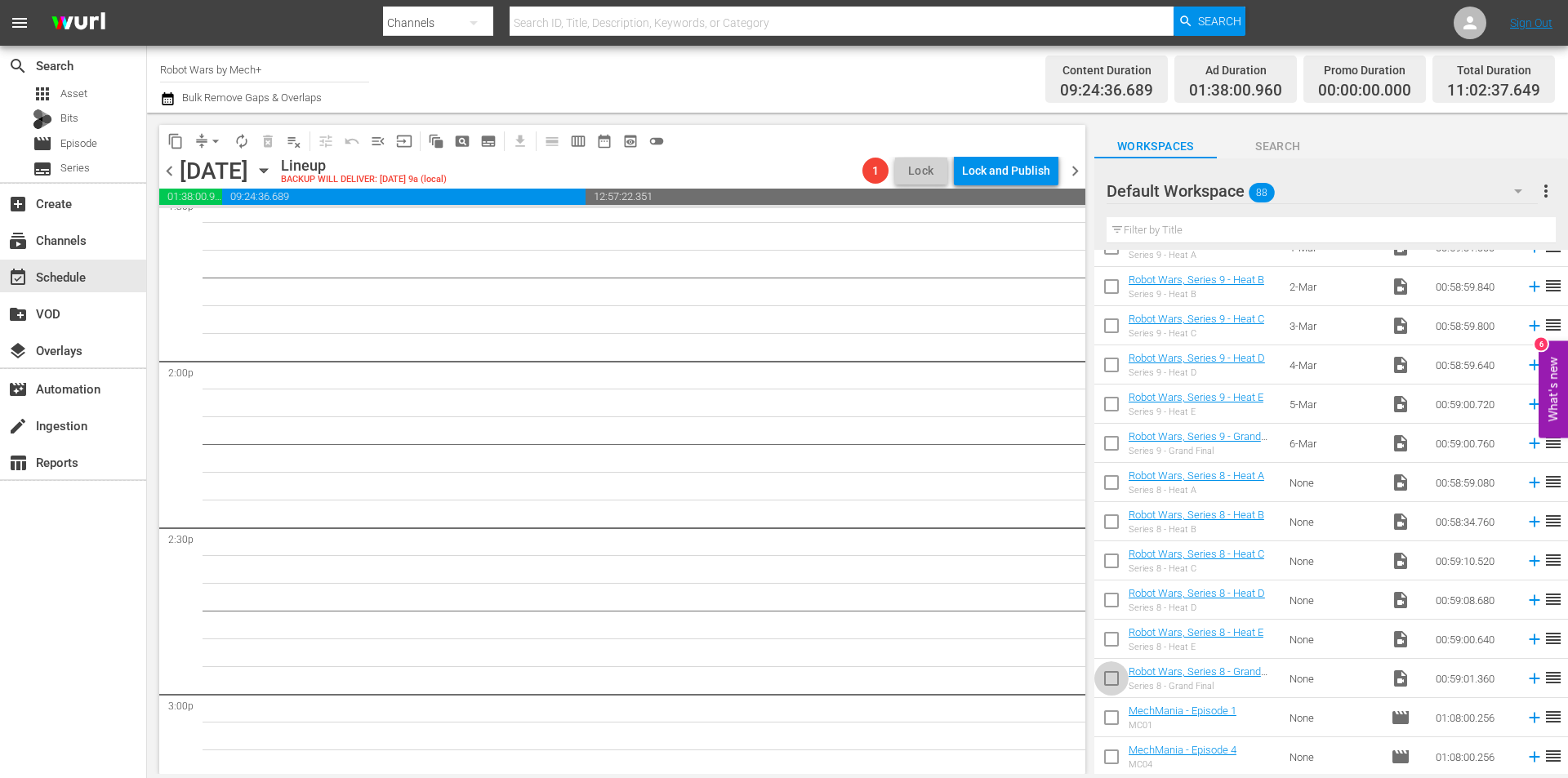
click at [1111, 680] on input "checkbox" at bounding box center [1112, 682] width 35 height 35
checkbox input "true"
click at [1111, 660] on input "checkbox" at bounding box center [1112, 643] width 35 height 35
checkbox input "true"
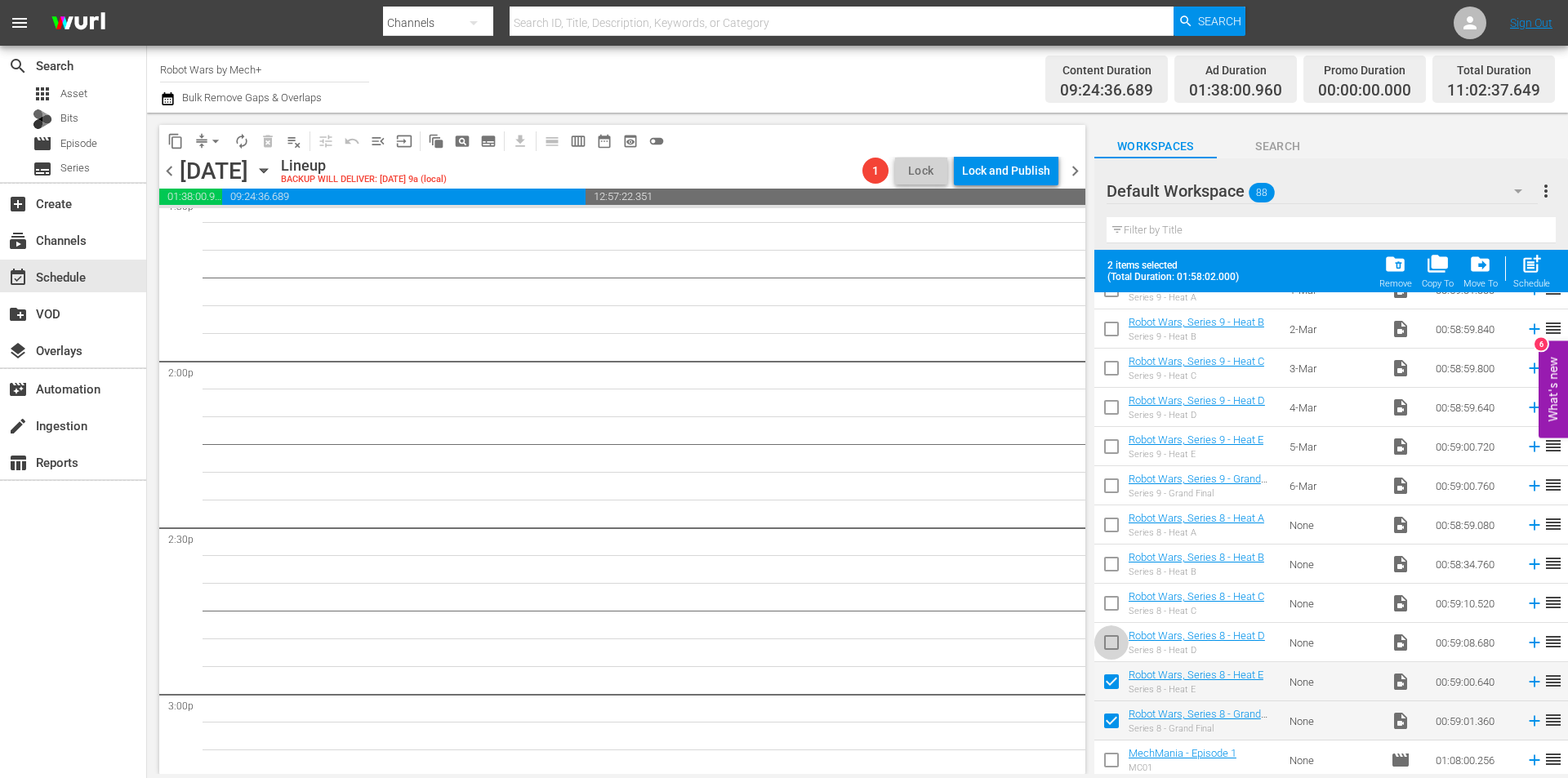
click at [1115, 647] on input "checkbox" at bounding box center [1112, 646] width 35 height 35
checkbox input "true"
click at [1112, 617] on input "checkbox" at bounding box center [1112, 607] width 35 height 35
checkbox input "true"
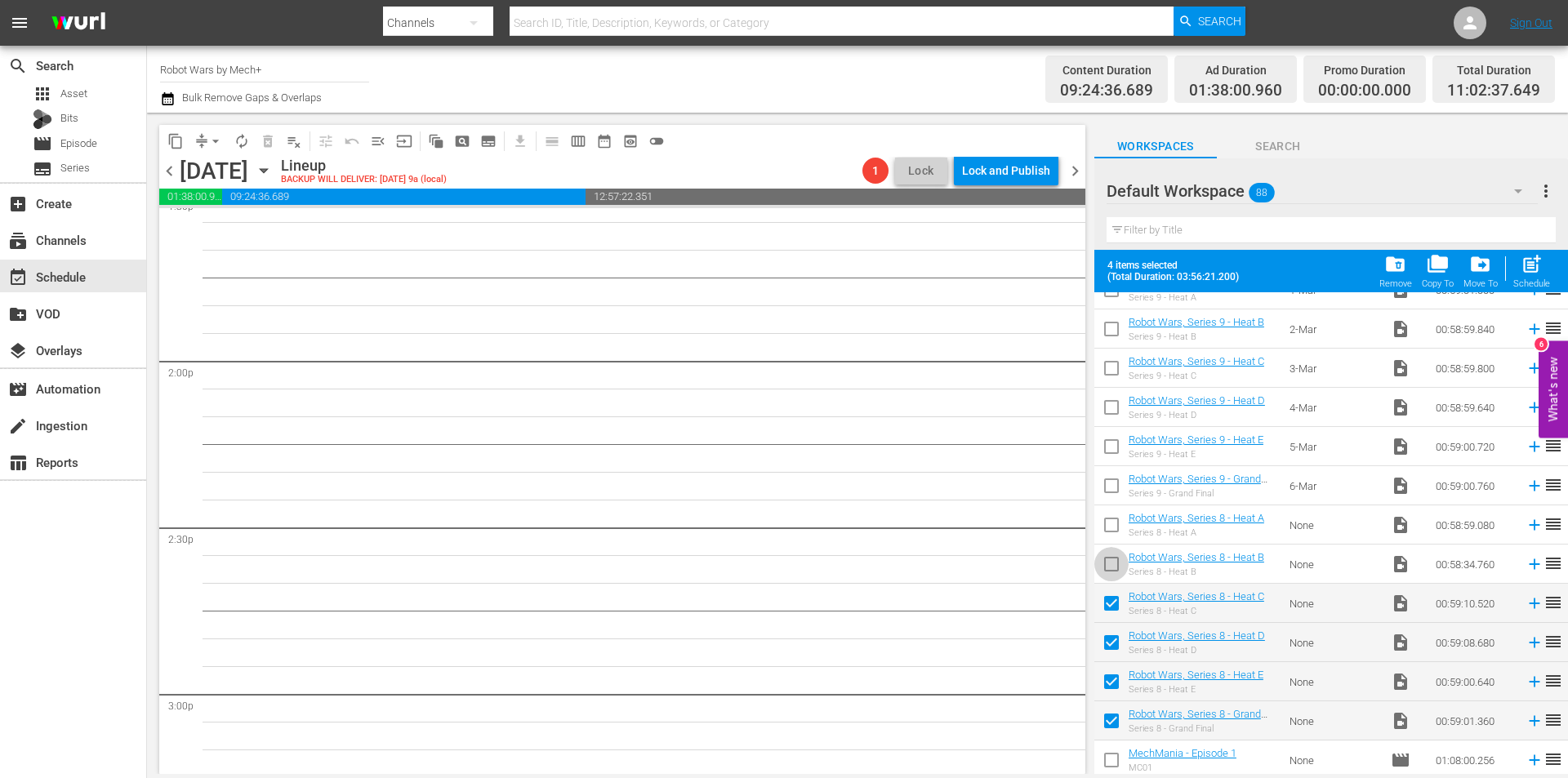
click at [1106, 573] on input "checkbox" at bounding box center [1112, 568] width 35 height 35
checkbox input "true"
click at [1107, 523] on input "checkbox" at bounding box center [1112, 528] width 35 height 35
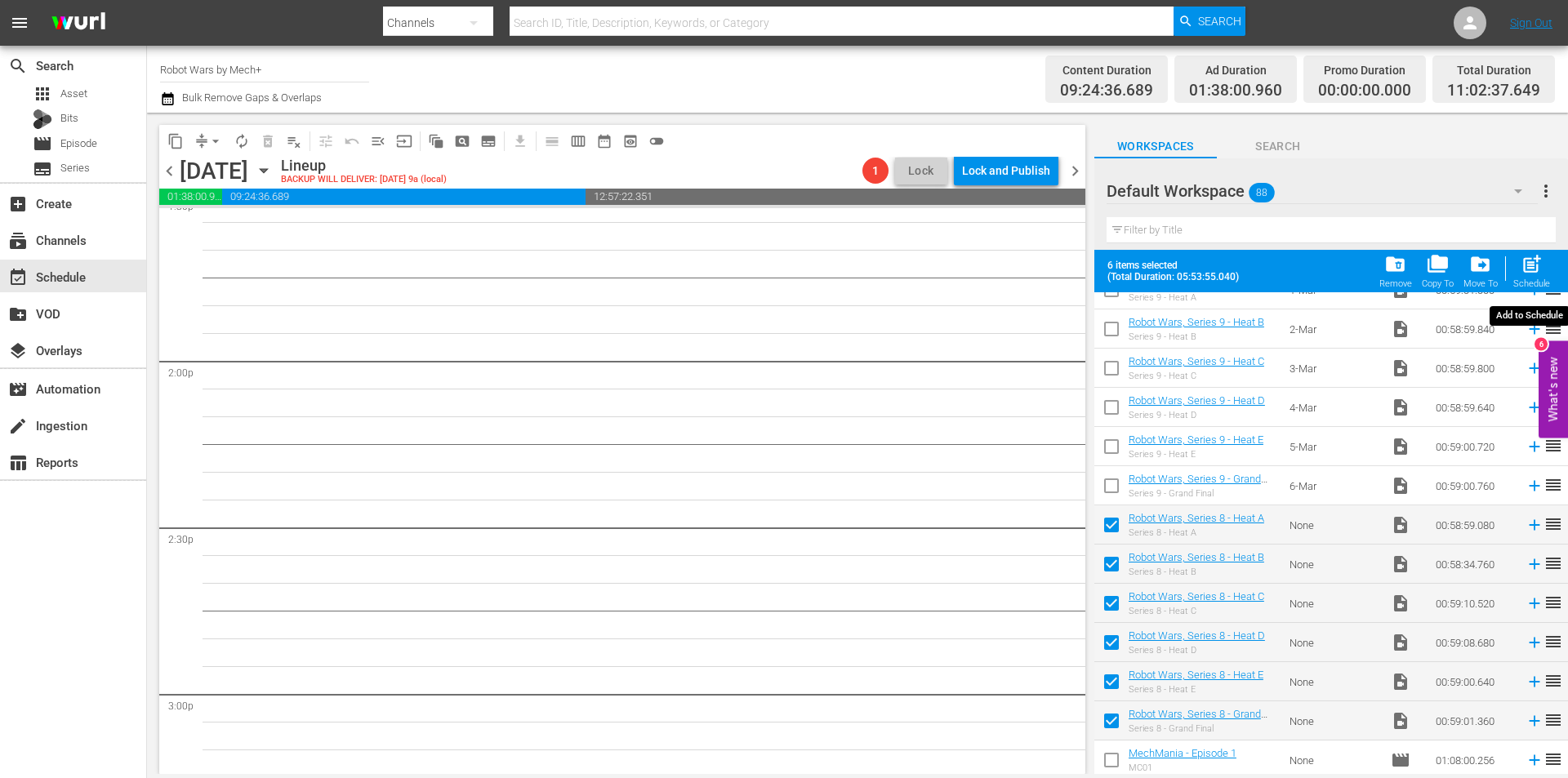
click at [1527, 275] on span "post_add" at bounding box center [1531, 264] width 22 height 22
checkbox input "false"
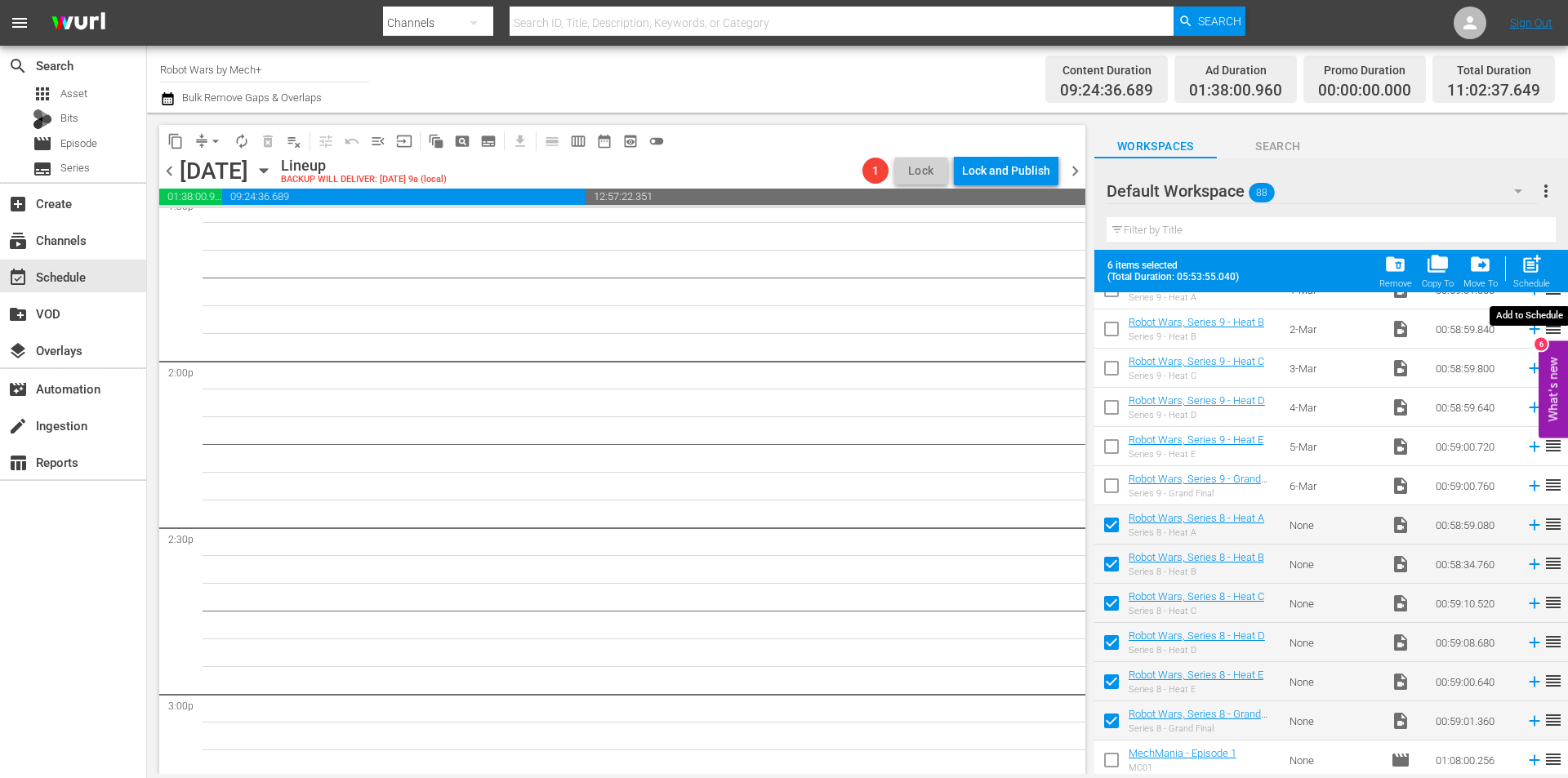
checkbox input "false"
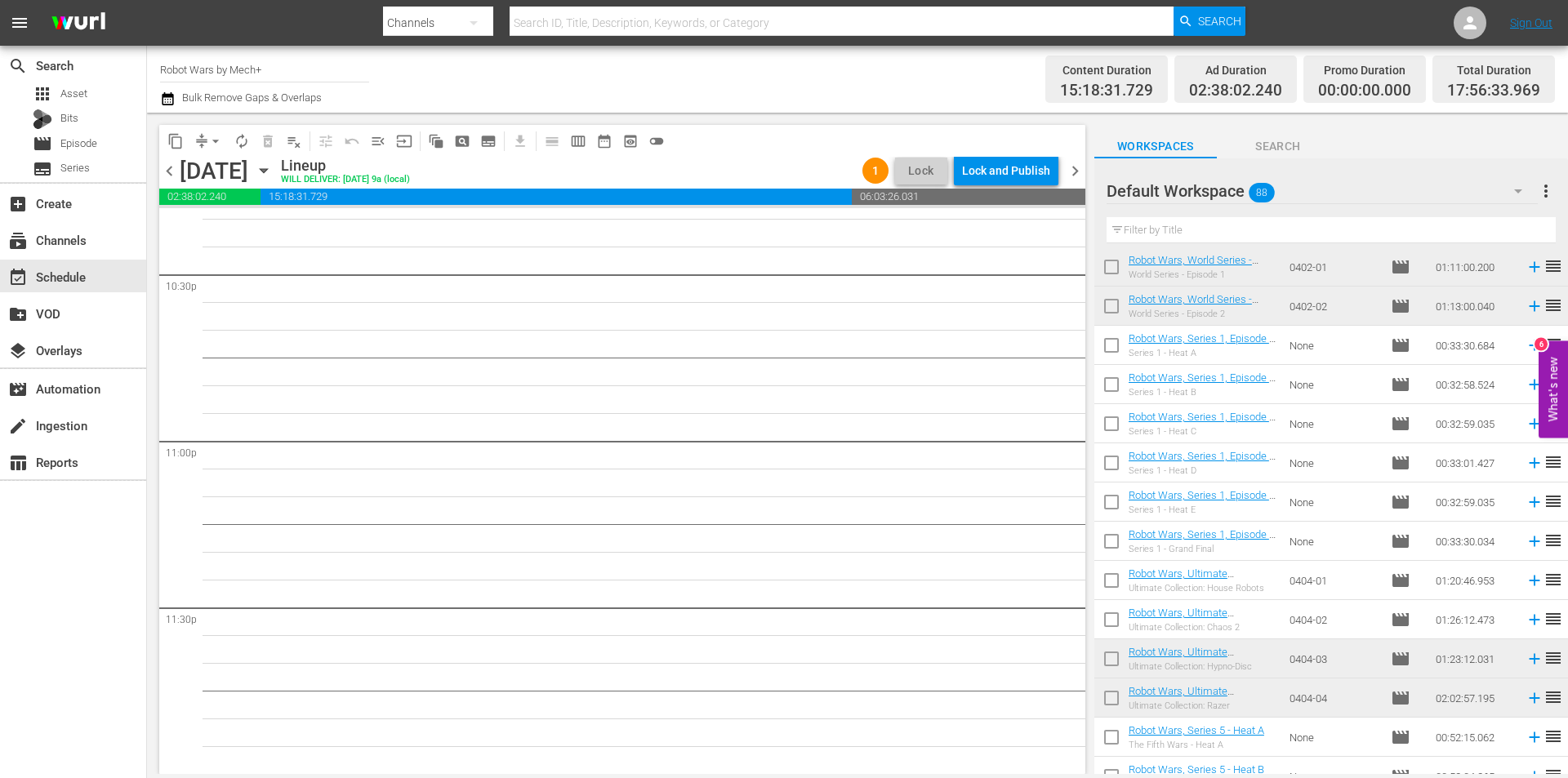
scroll to position [921, 0]
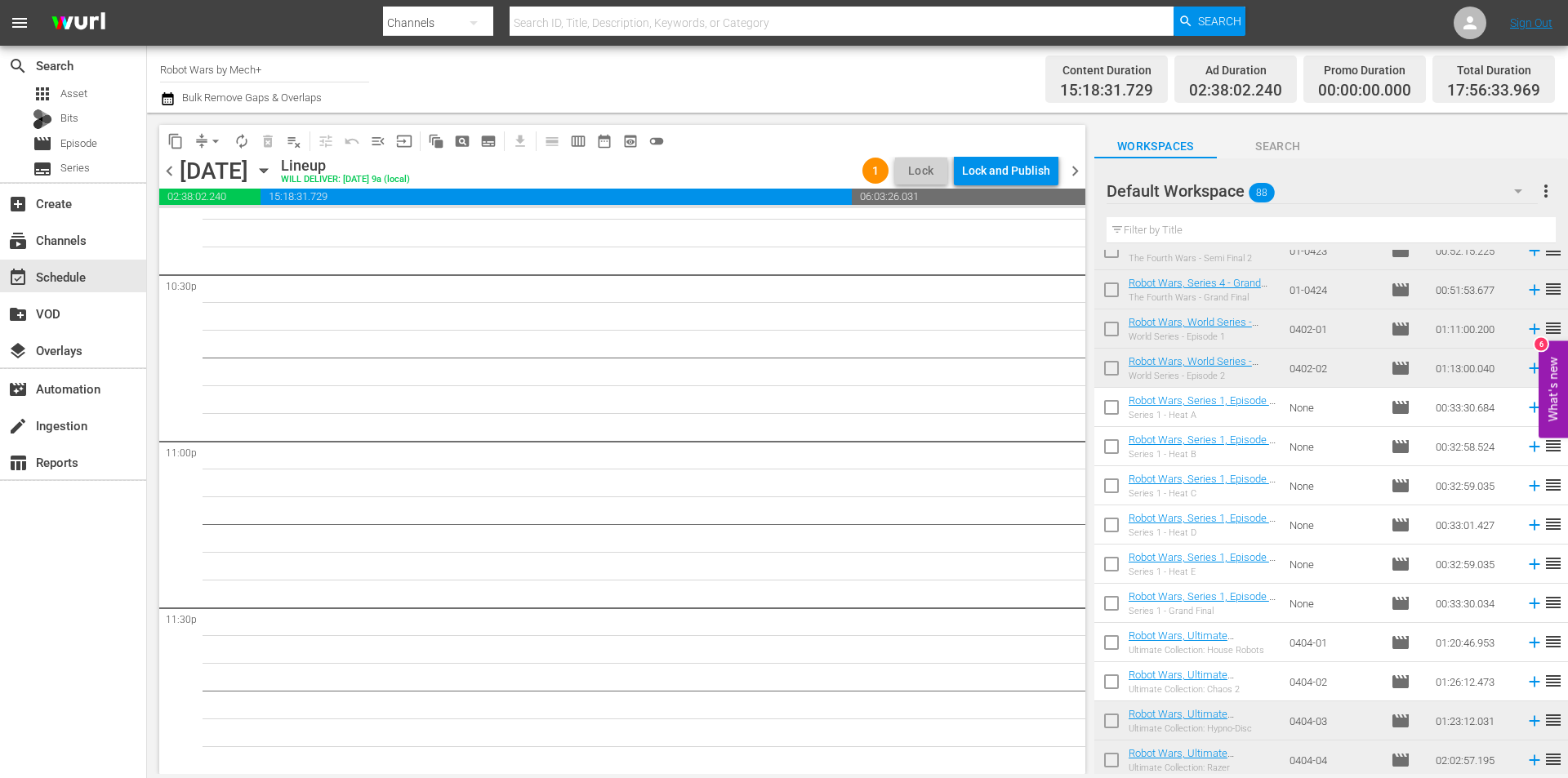
click at [1120, 377] on input "checkbox" at bounding box center [1112, 372] width 35 height 35
checkbox input "true"
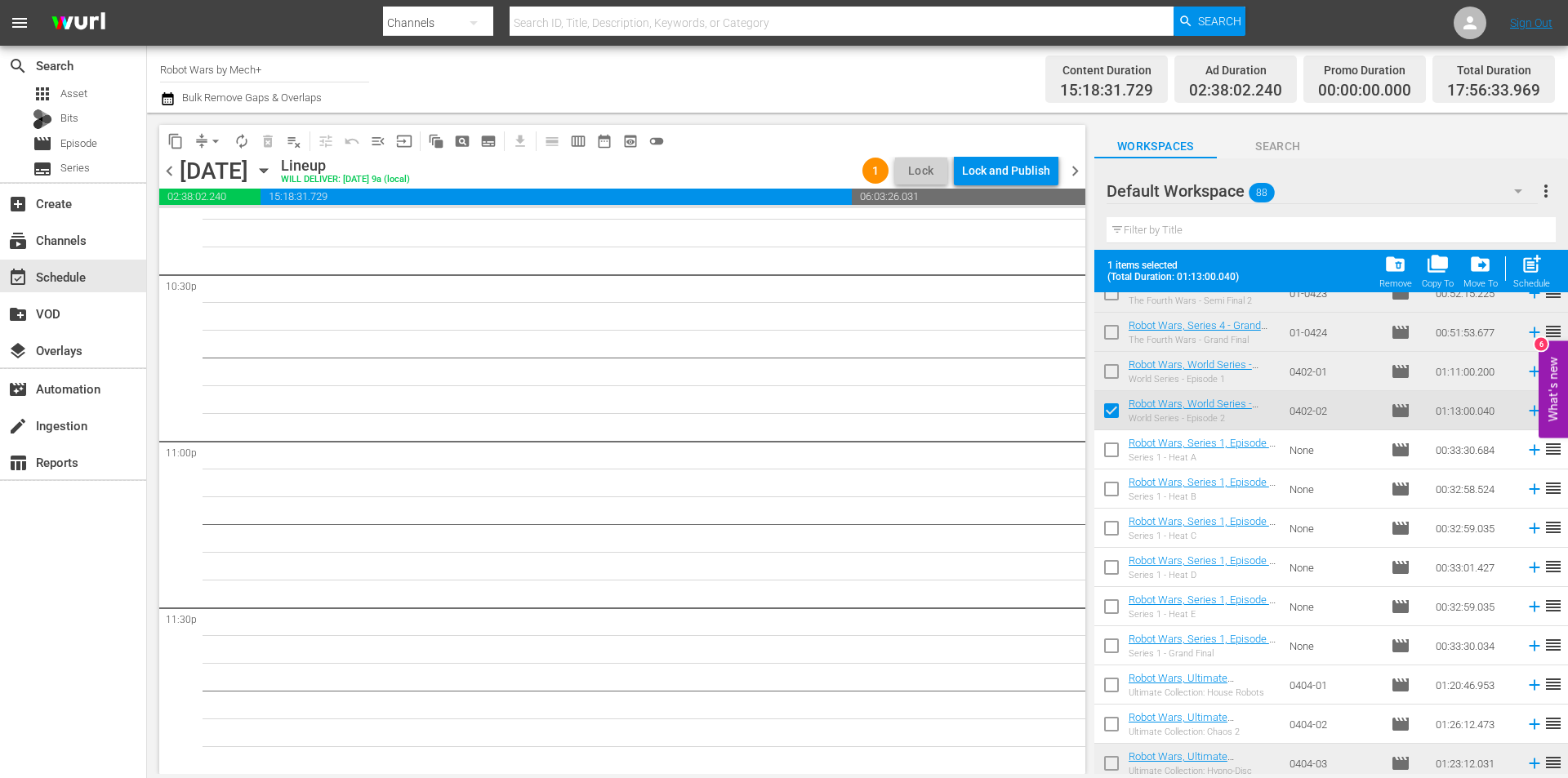
click at [1120, 377] on input "checkbox" at bounding box center [1112, 375] width 35 height 35
click at [1543, 274] on span "post_add" at bounding box center [1531, 264] width 22 height 22
checkbox input "false"
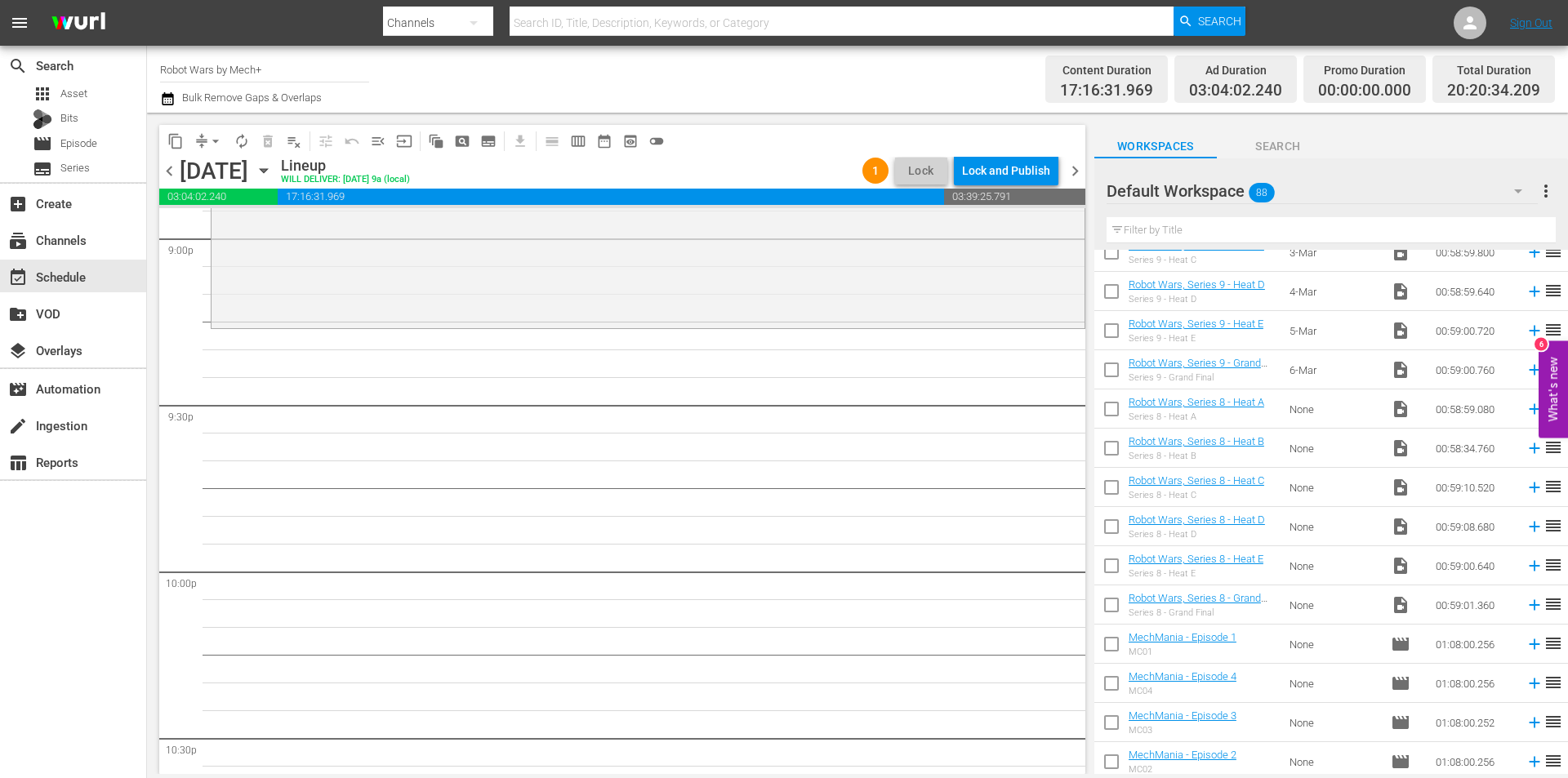
scroll to position [2962, 0]
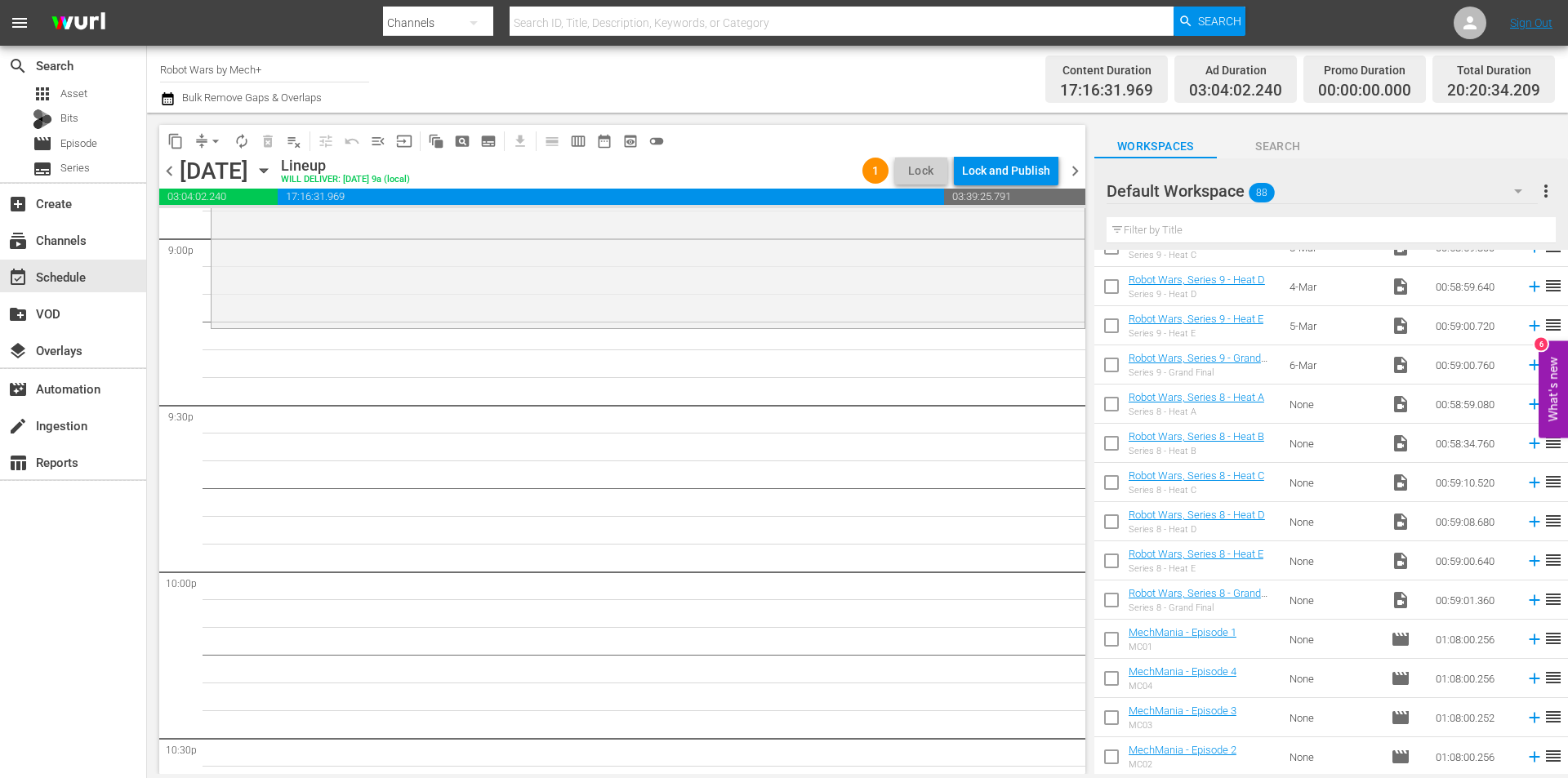
click at [1526, 641] on icon at bounding box center [1534, 639] width 18 height 18
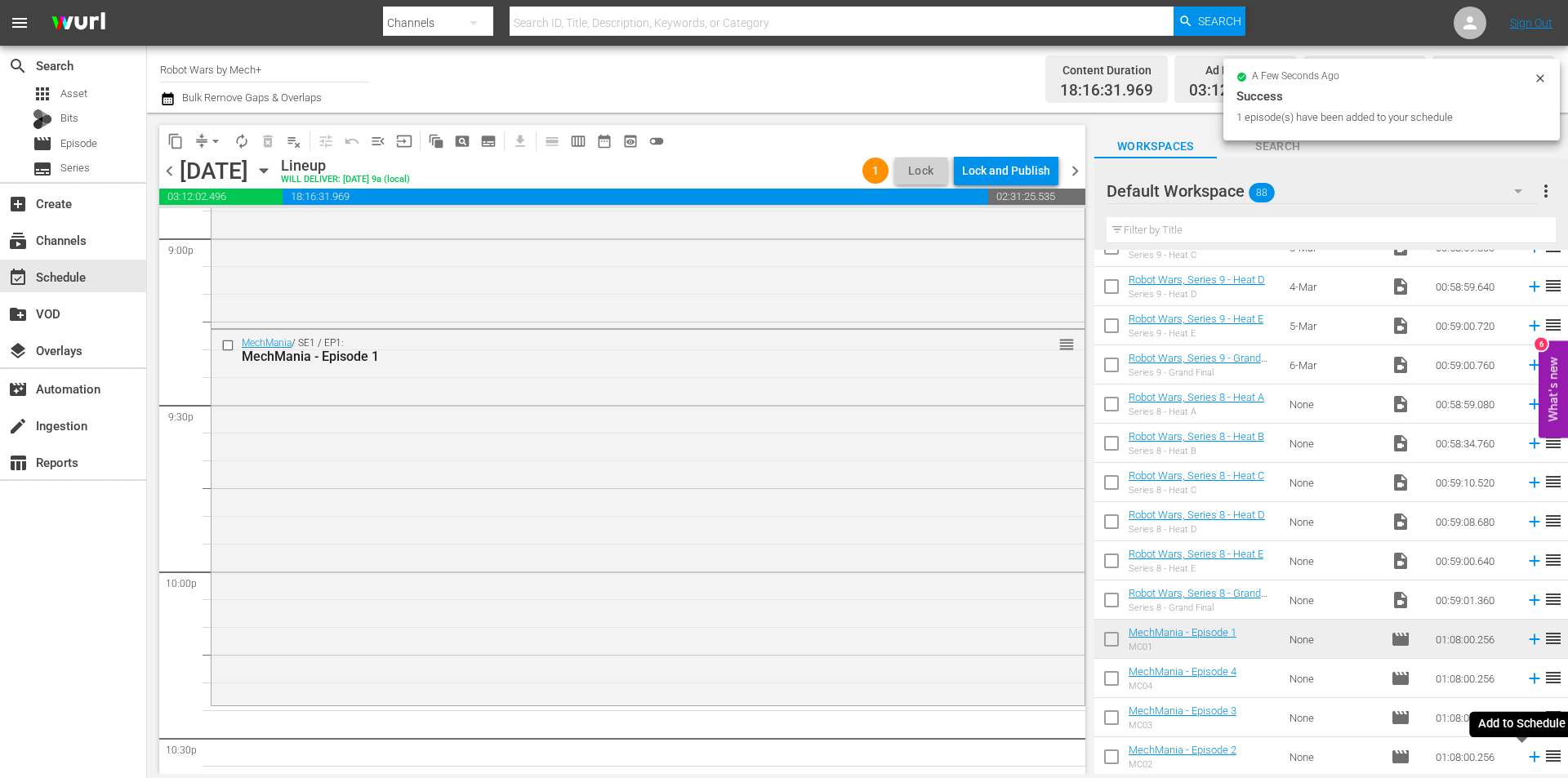
click at [1526, 757] on icon at bounding box center [1534, 757] width 18 height 18
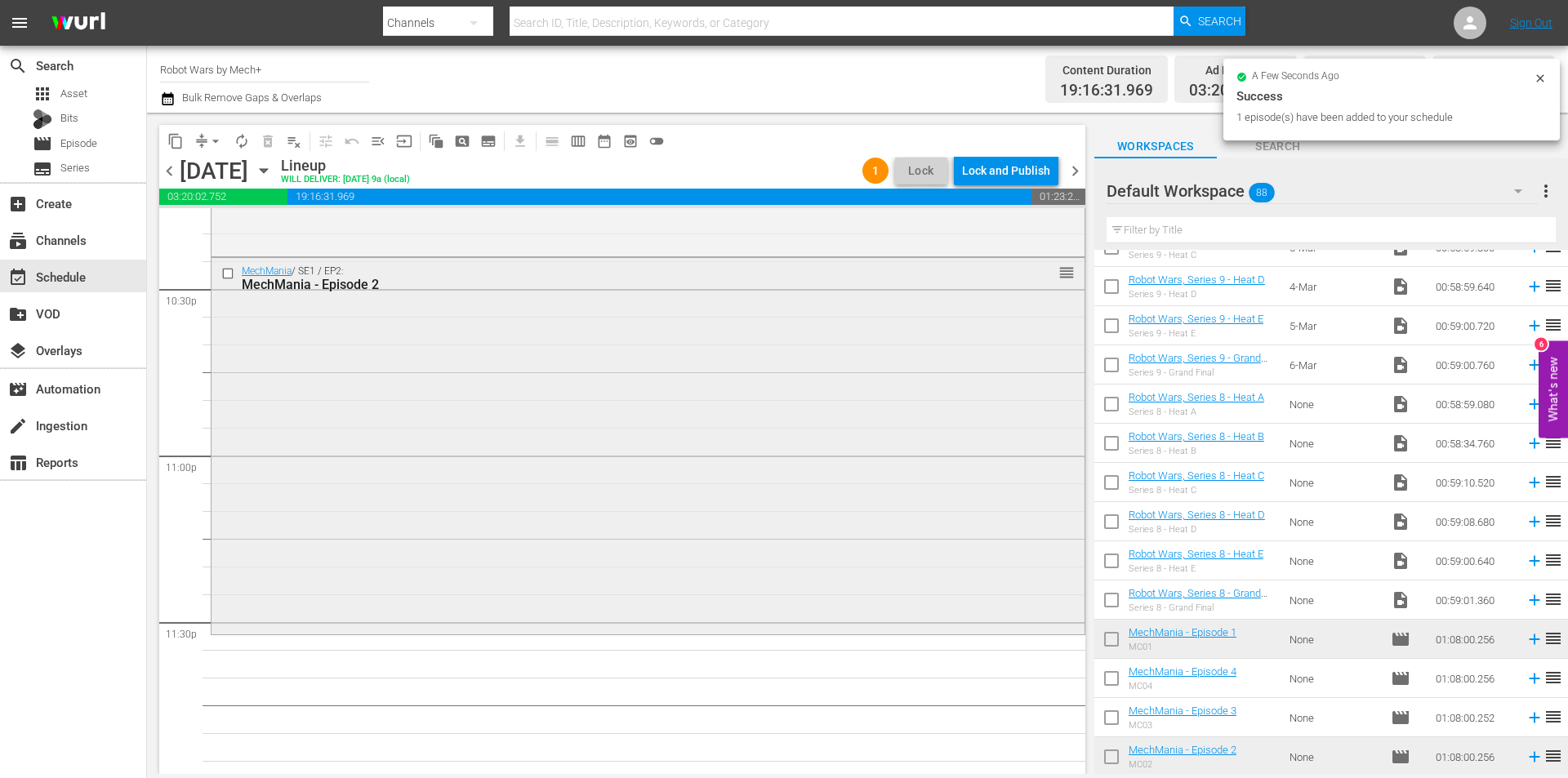
scroll to position [7429, 0]
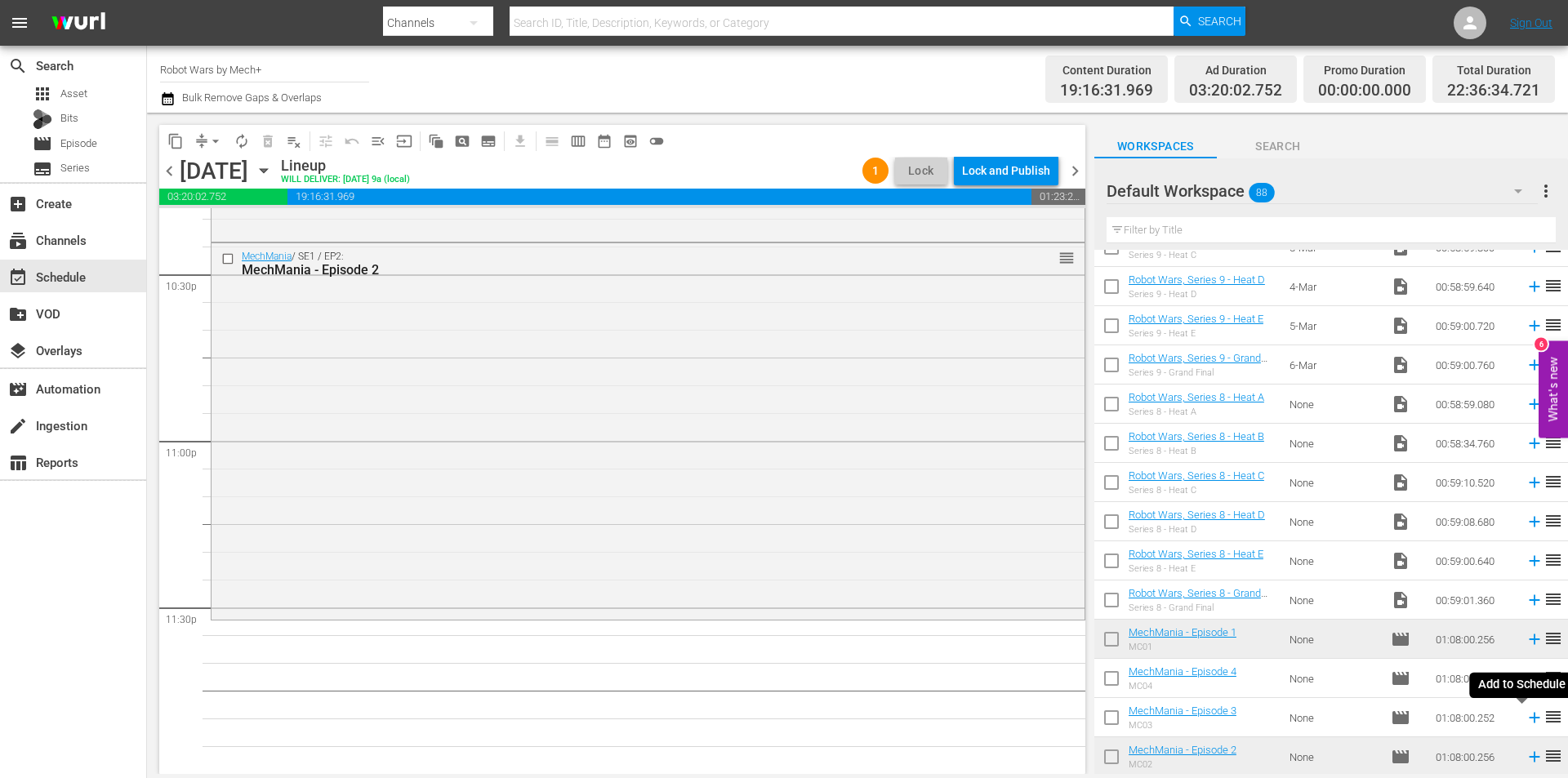
click at [1529, 717] on icon at bounding box center [1533, 717] width 11 height 11
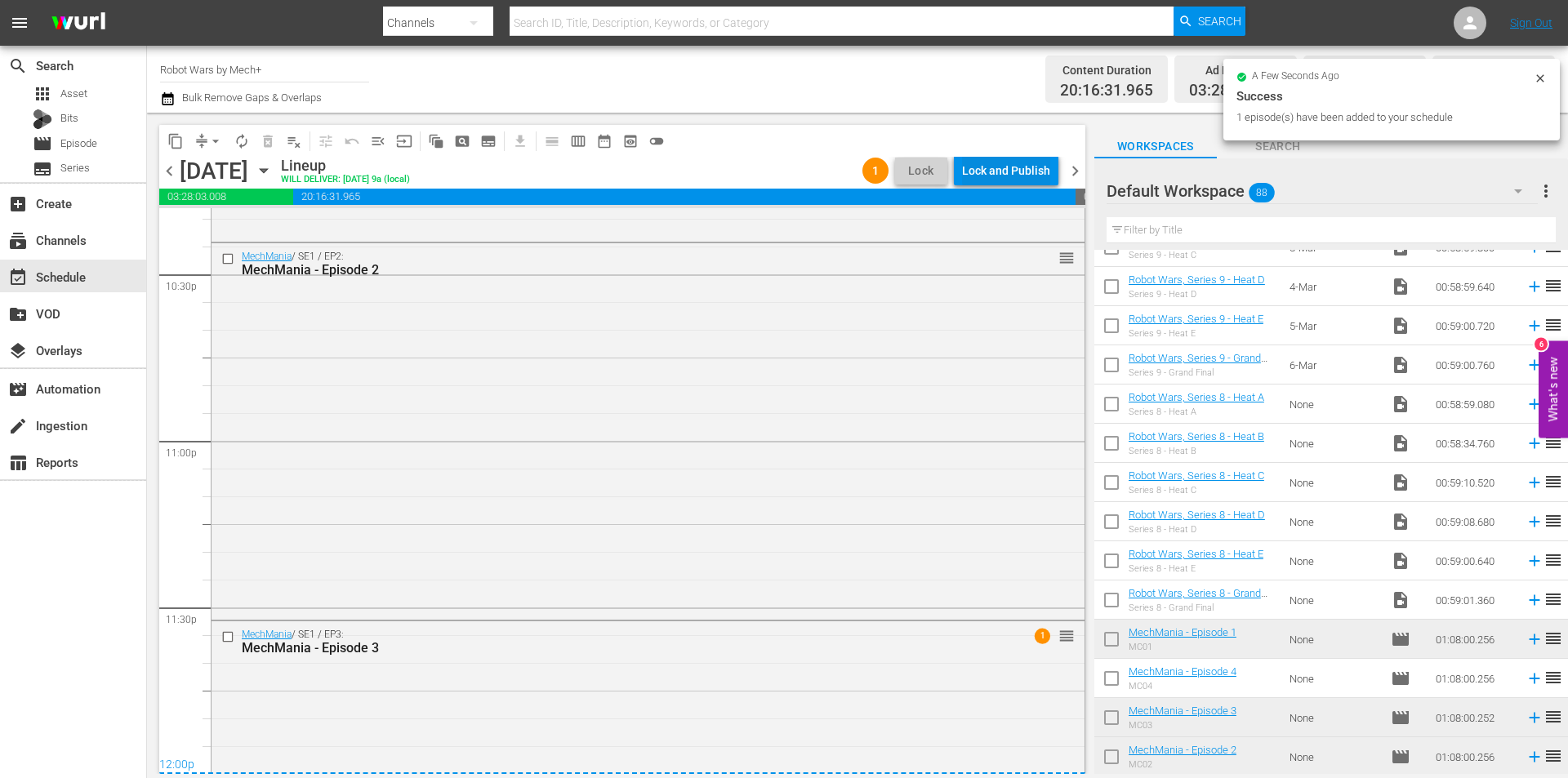
click at [1018, 168] on div "Lock and Publish" at bounding box center [1006, 170] width 88 height 30
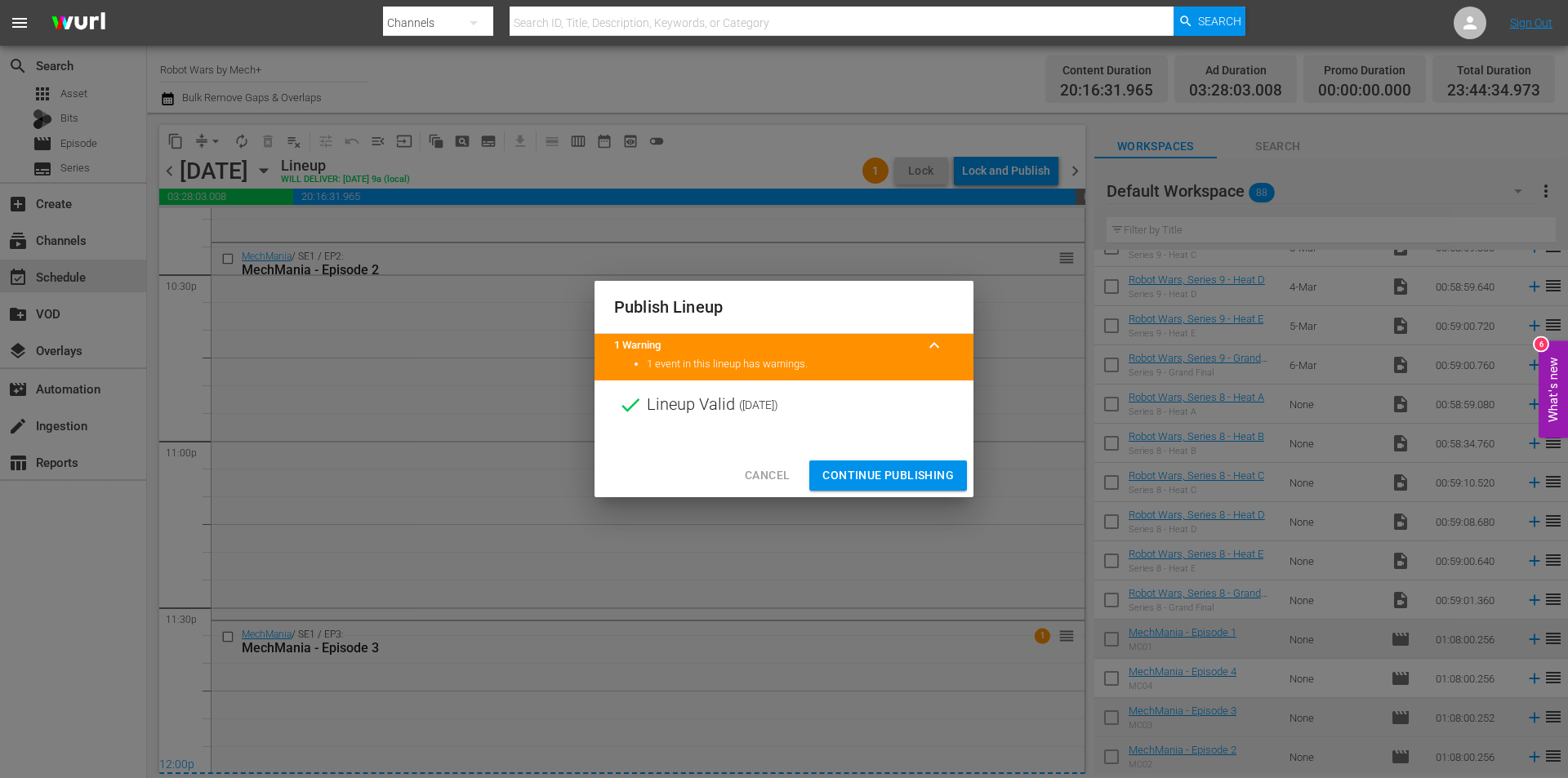
click at [882, 469] on span "Continue Publishing" at bounding box center [888, 475] width 132 height 20
